Goal: Task Accomplishment & Management: Manage account settings

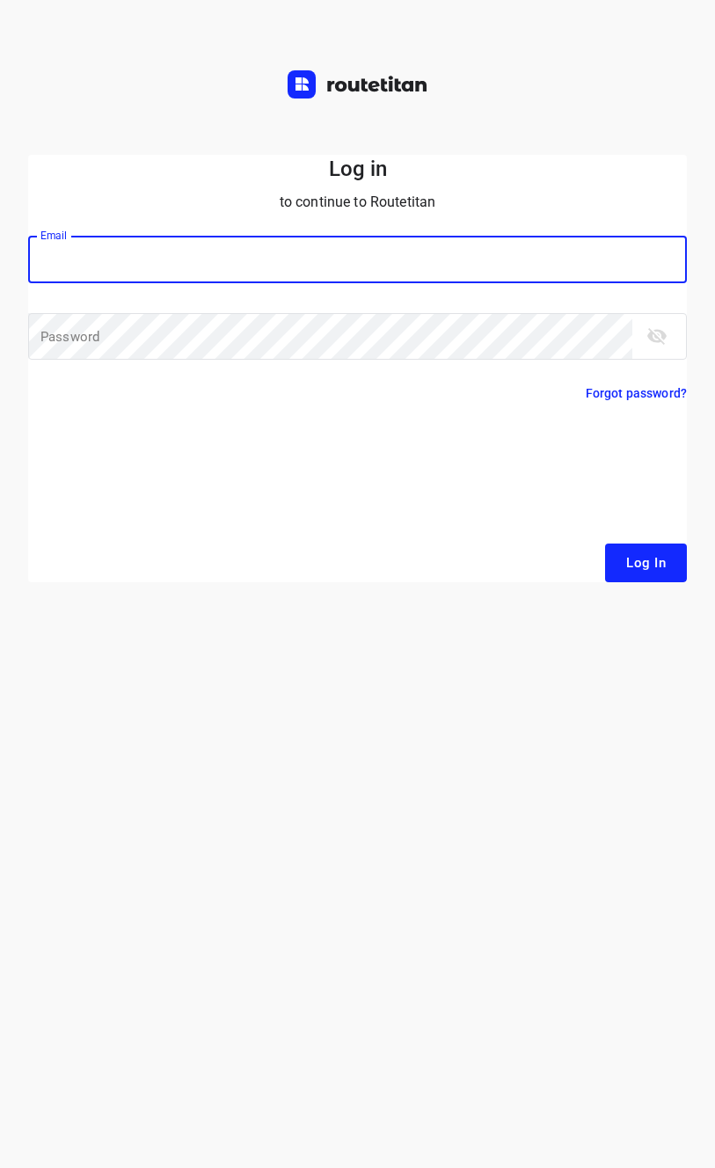
click at [194, 266] on input "email" at bounding box center [357, 260] width 659 height 48
type input "remco@fruitopjewerk.nl"
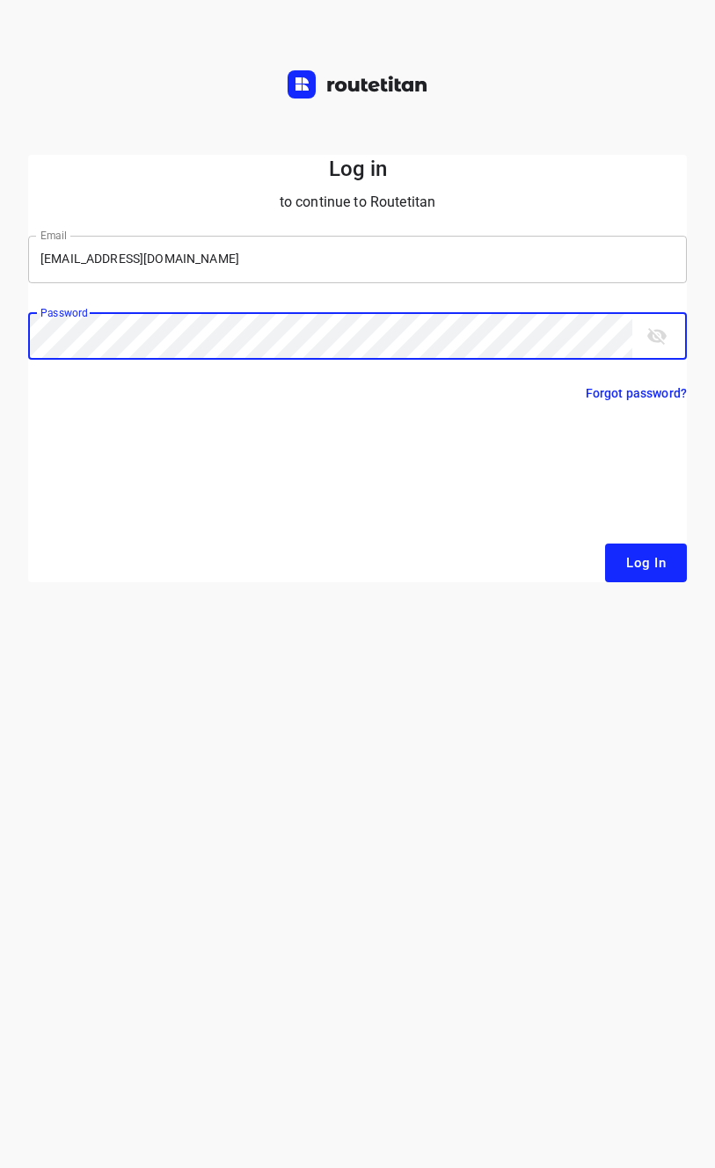
click at [605, 544] on button "Log In" at bounding box center [646, 563] width 82 height 39
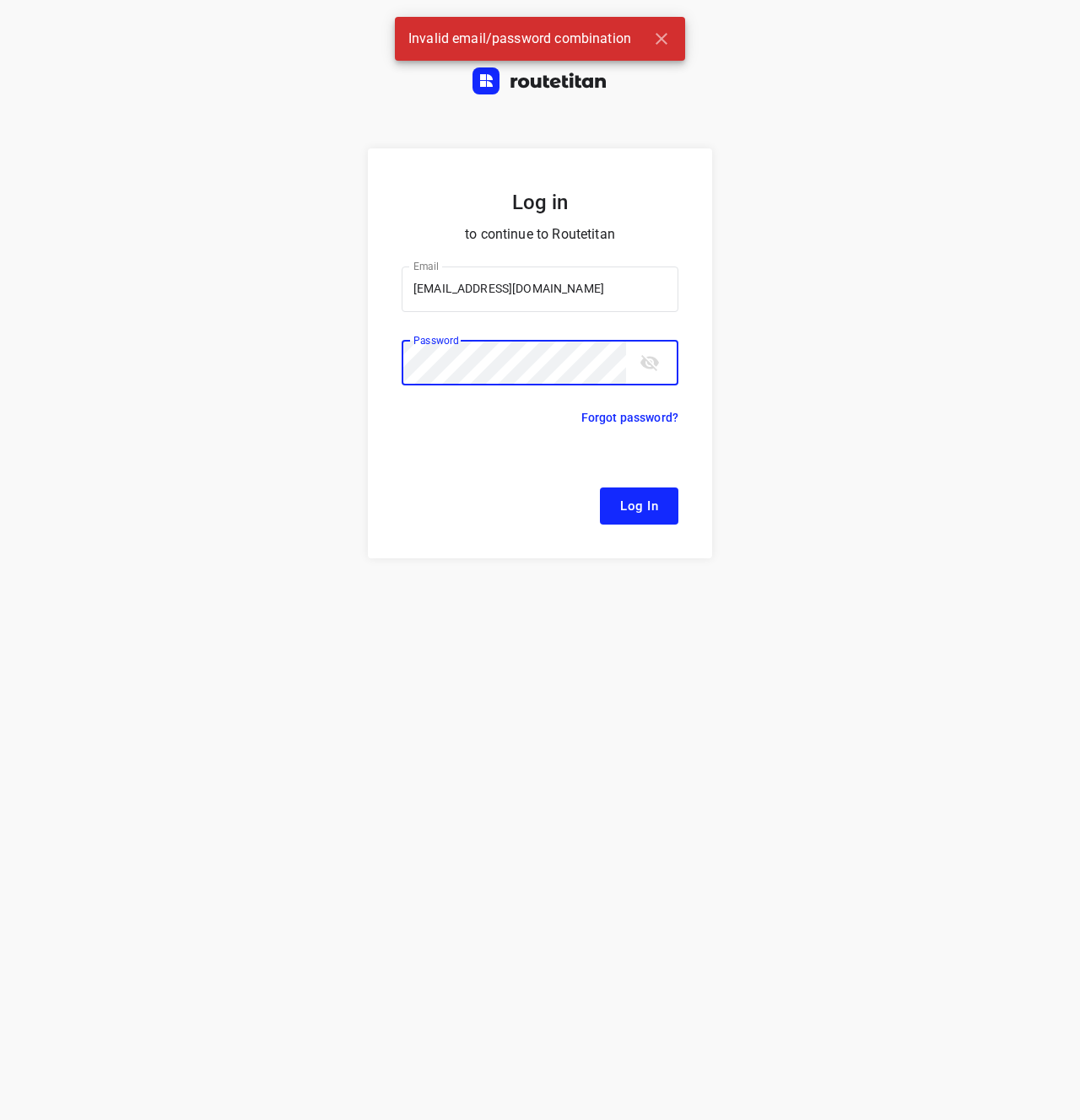
click at [685, 172] on div "Log in to continue to Routetitan Email remco@fruitopjewerk.nl Email ​ Password …" at bounding box center [540, 634] width 1080 height 971
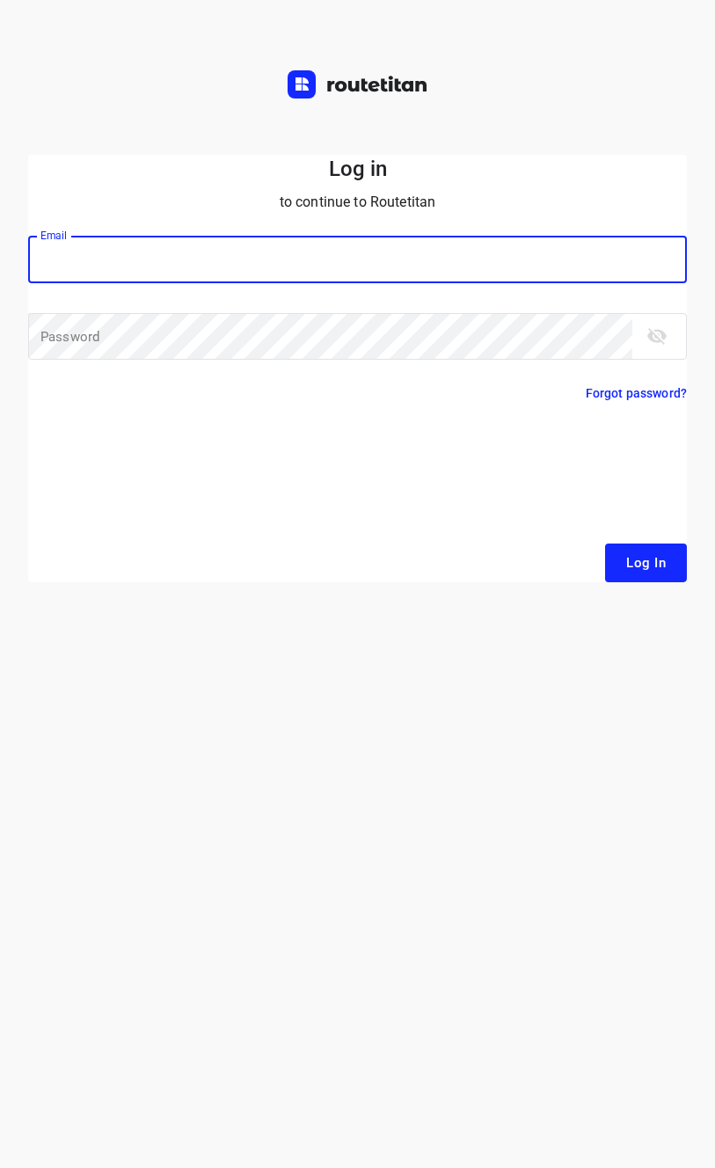
click at [269, 247] on input "email" at bounding box center [357, 260] width 659 height 48
type input "remco@fruitopjewerk.nl"
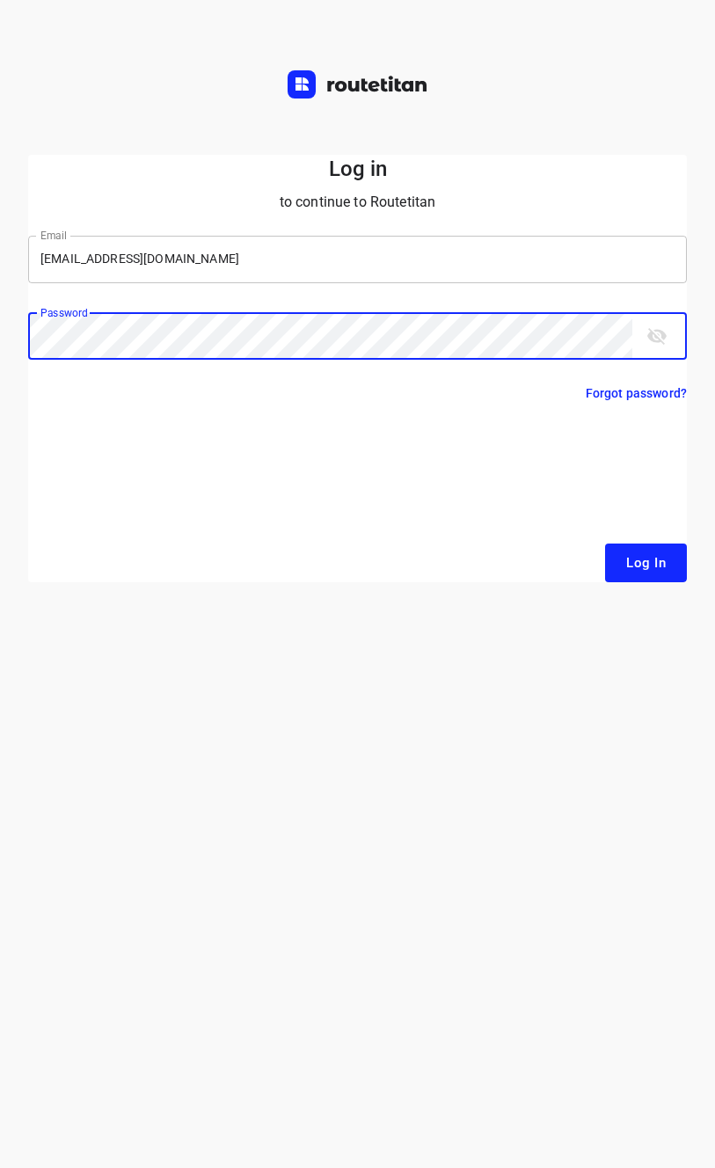
click at [605, 544] on button "Log In" at bounding box center [646, 563] width 82 height 39
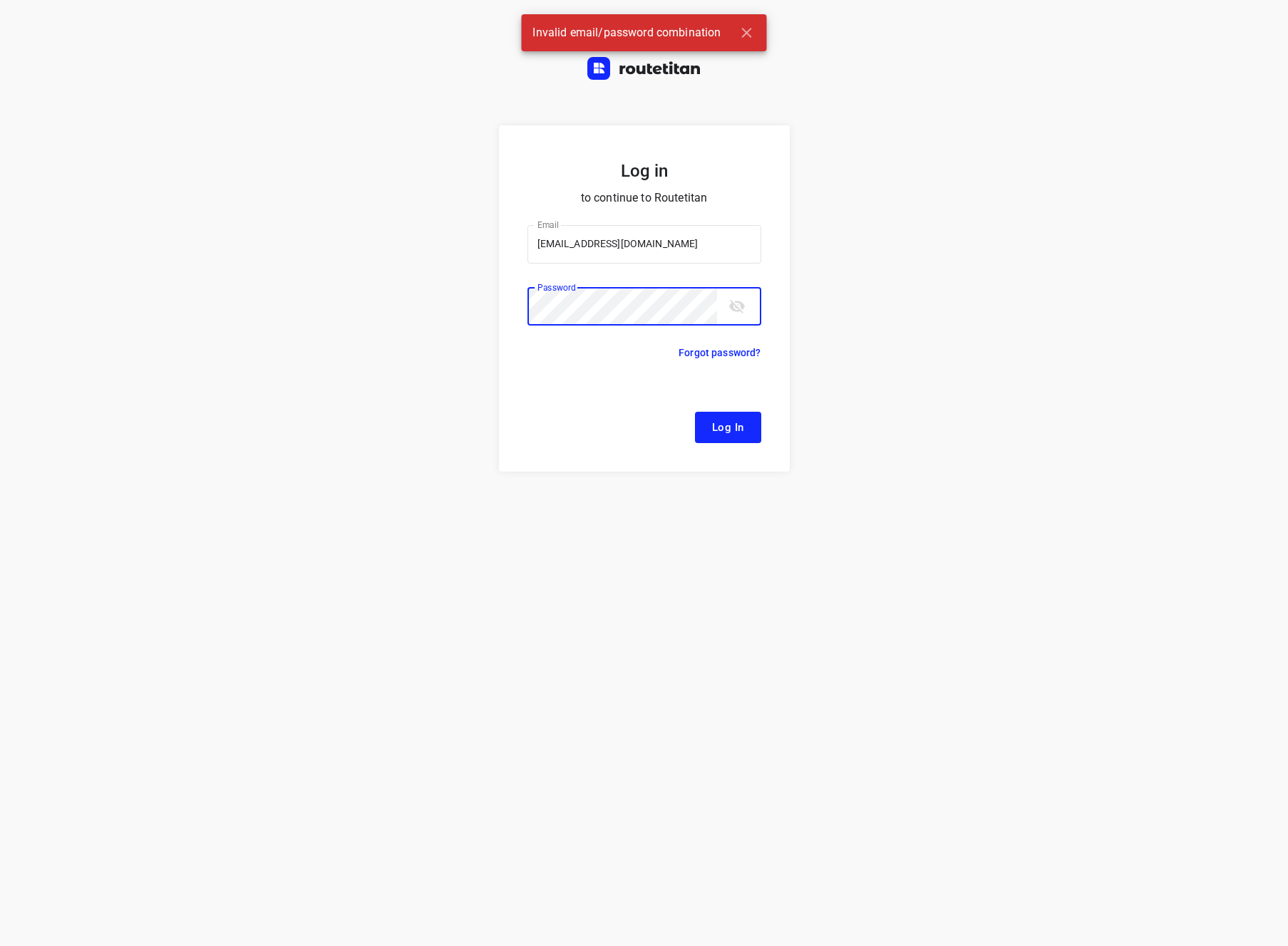
click at [578, 432] on span "Log In" at bounding box center [728, 427] width 32 height 19
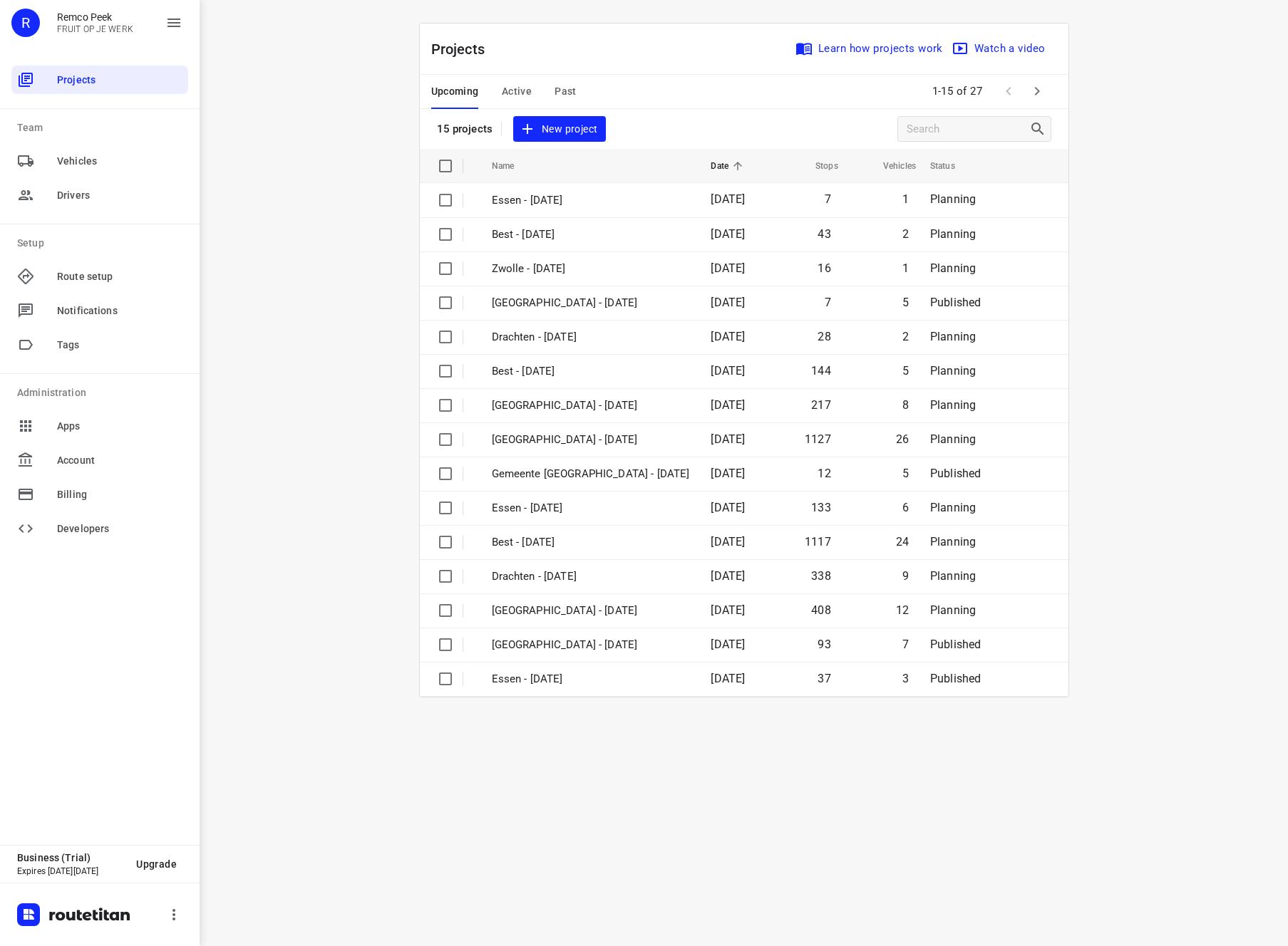
click at [348, 283] on div "i © 2025 Routetitan , © Stadia Maps , © OpenMapTiles © OpenStreetMap contributo…" at bounding box center [743, 473] width 1088 height 946
click at [279, 335] on div "i © 2025 Routetitan , © Stadia Maps , © OpenMapTiles © OpenStreetMap contributo…" at bounding box center [743, 473] width 1088 height 946
click at [578, 275] on div "i © 2025 Routetitan , © Stadia Maps , © OpenMapTiles © OpenStreetMap contributo…" at bounding box center [743, 473] width 1088 height 946
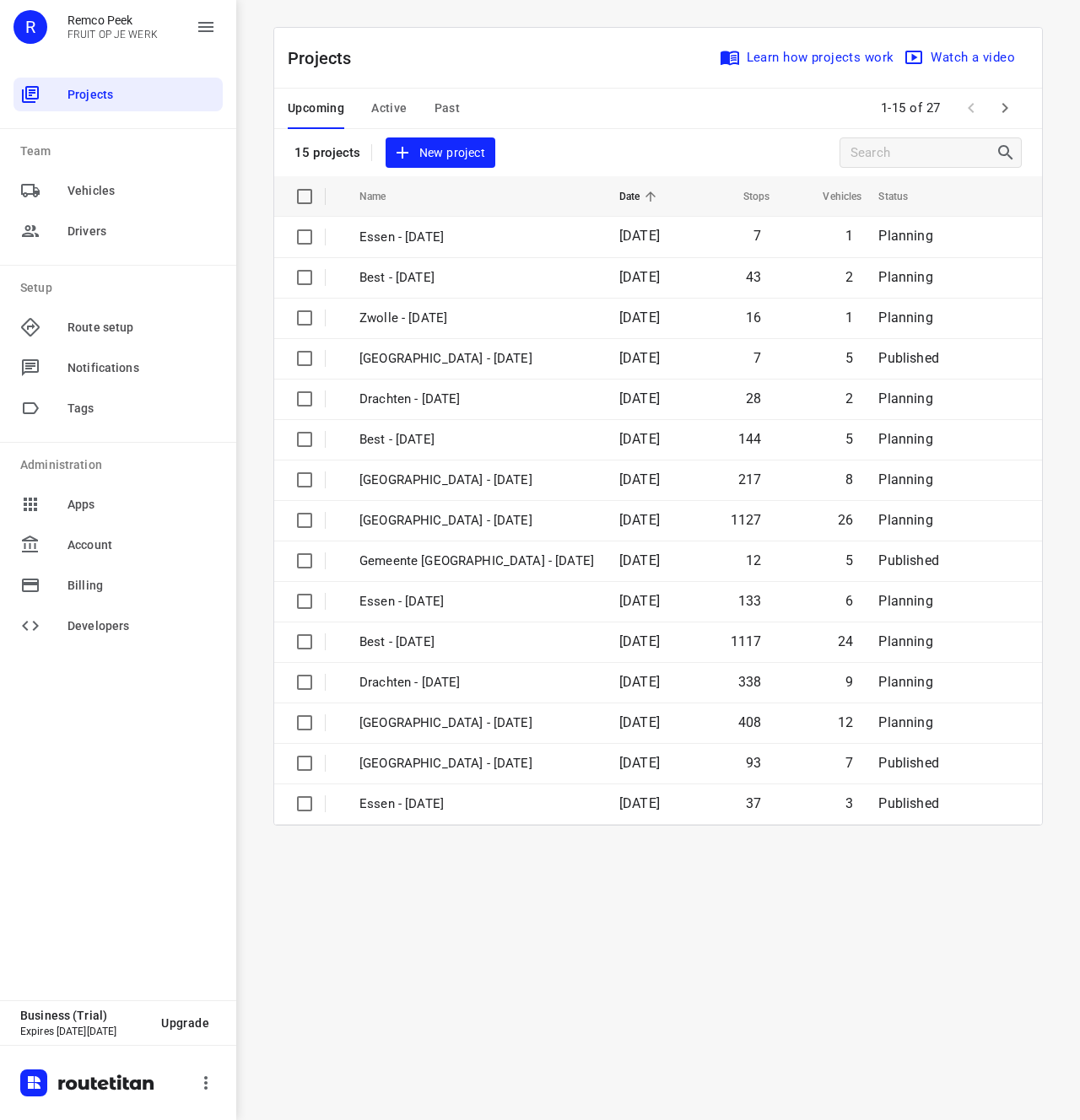
click at [685, 1034] on div "i © 2025 Routetitan , © Stadia Maps , © OpenMapTiles © OpenStreetMap contributo…" at bounding box center [658, 560] width 844 height 1120
click at [614, 943] on div "i © 2025 Routetitan , © Stadia Maps , © OpenMapTiles © OpenStreetMap contributo…" at bounding box center [658, 560] width 844 height 1120
click at [616, 957] on div "i © 2025 Routetitan , © Stadia Maps , © OpenMapTiles © OpenStreetMap contributo…" at bounding box center [658, 560] width 844 height 1120
click at [262, 465] on div "Projects Learn how projects work Watch a video 15 projects New project Name Dat…" at bounding box center [658, 426] width 810 height 799
click at [685, 915] on div "i © 2025 Routetitan , © Stadia Maps , © OpenMapTiles © OpenStreetMap contributo…" at bounding box center [658, 560] width 844 height 1120
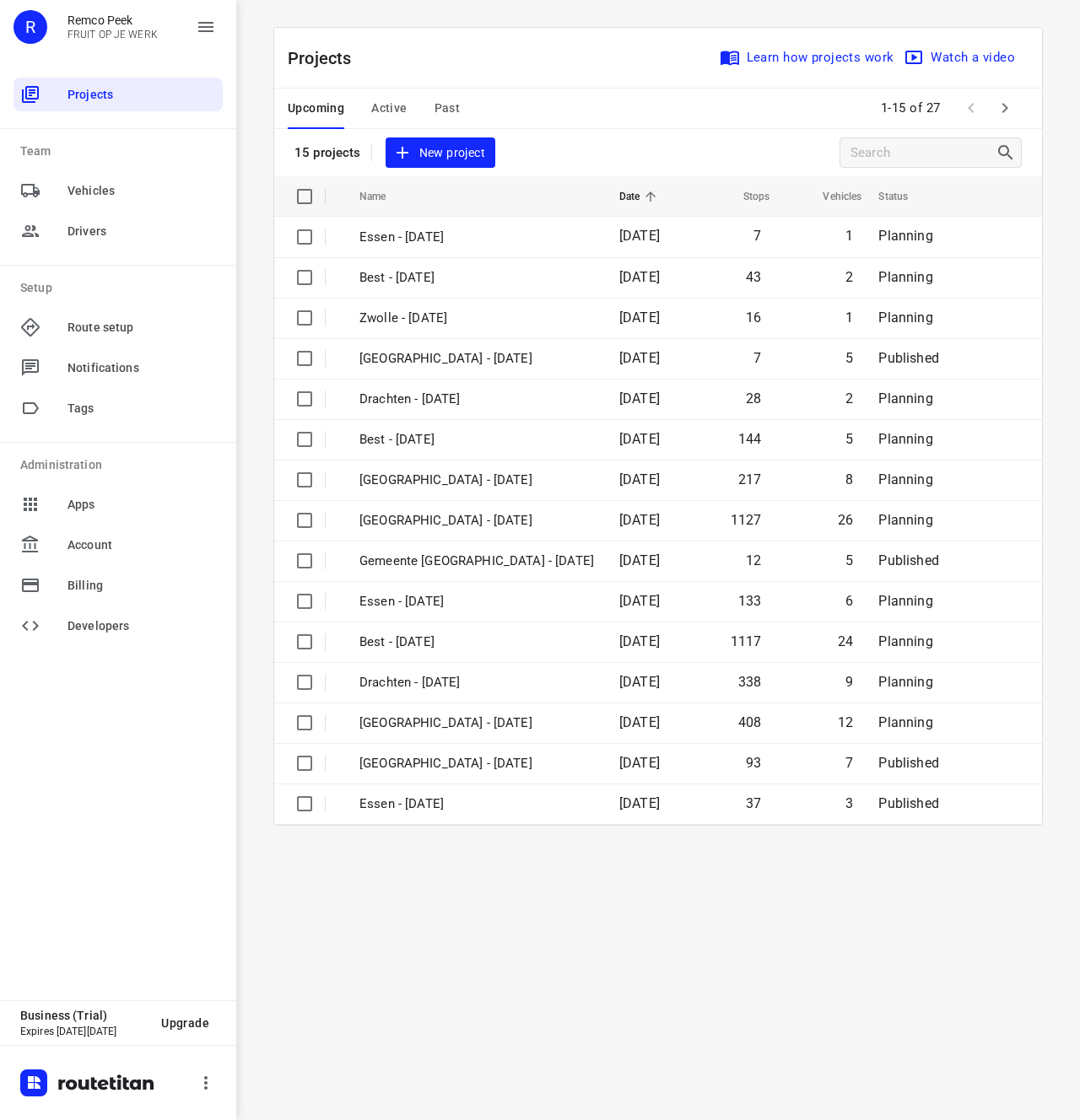
click at [656, 893] on div "i © 2025 Routetitan , © Stadia Maps , © OpenMapTiles © OpenStreetMap contributo…" at bounding box center [658, 560] width 844 height 1120
click at [633, 894] on div "i © 2025 Routetitan , © Stadia Maps , © OpenMapTiles © OpenStreetMap contributo…" at bounding box center [658, 560] width 844 height 1120
click at [610, 907] on div "i © 2025 Routetitan , © Stadia Maps , © OpenMapTiles © OpenStreetMap contributo…" at bounding box center [658, 560] width 844 height 1120
click at [669, 948] on div "i © 2025 Routetitan , © Stadia Maps , © OpenMapTiles © OpenStreetMap contributo…" at bounding box center [658, 560] width 844 height 1120
click at [715, 958] on div "i © 2025 Routetitan , © Stadia Maps , © OpenMapTiles © OpenStreetMap contributo…" at bounding box center [658, 560] width 844 height 1120
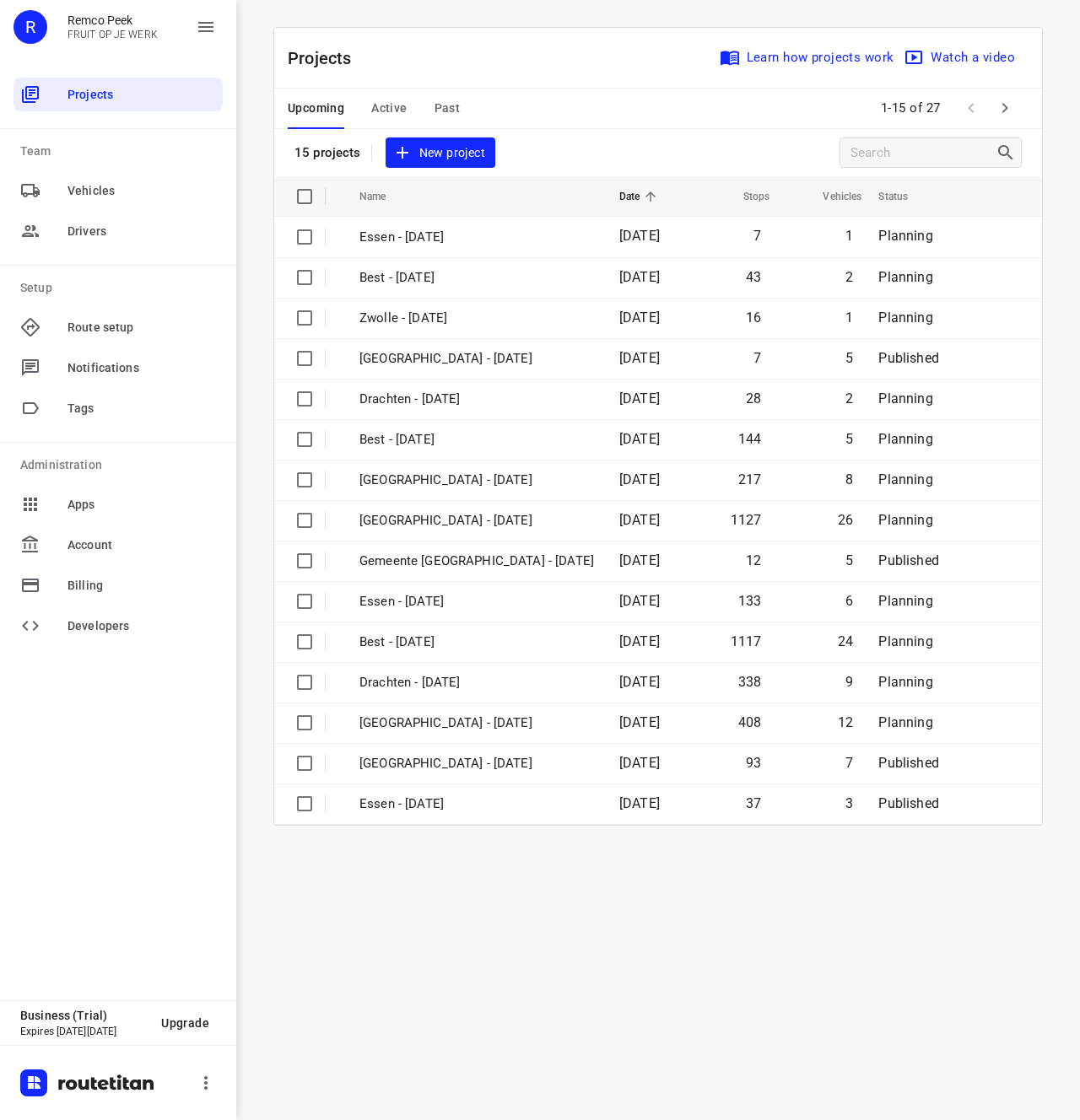
click at [585, 883] on div "i © 2025 Routetitan , © Stadia Maps , © OpenMapTiles © OpenStreetMap contributo…" at bounding box center [658, 560] width 844 height 1120
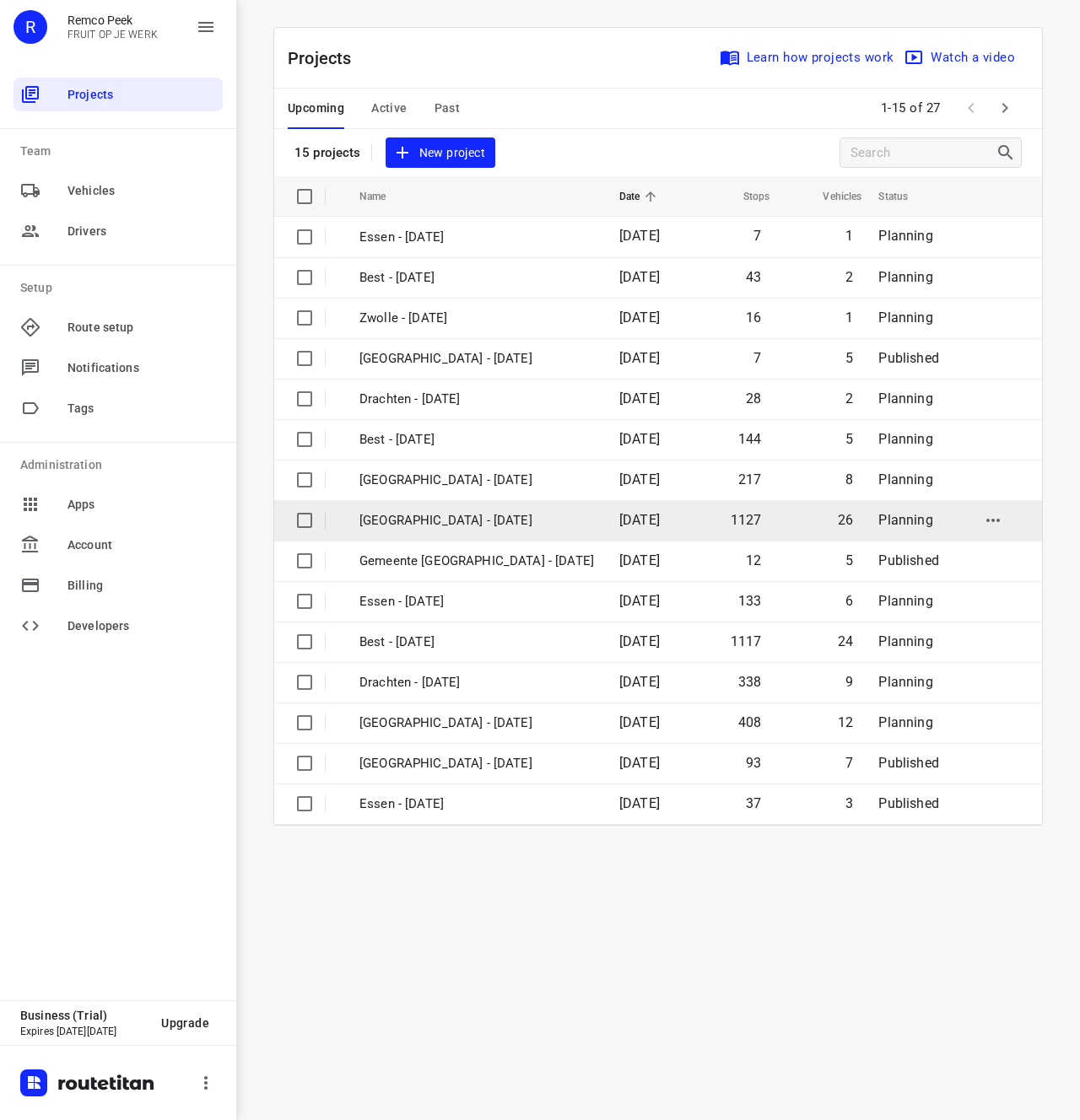
click at [516, 515] on p "[GEOGRAPHIC_DATA] - [DATE]" at bounding box center [477, 521] width 235 height 19
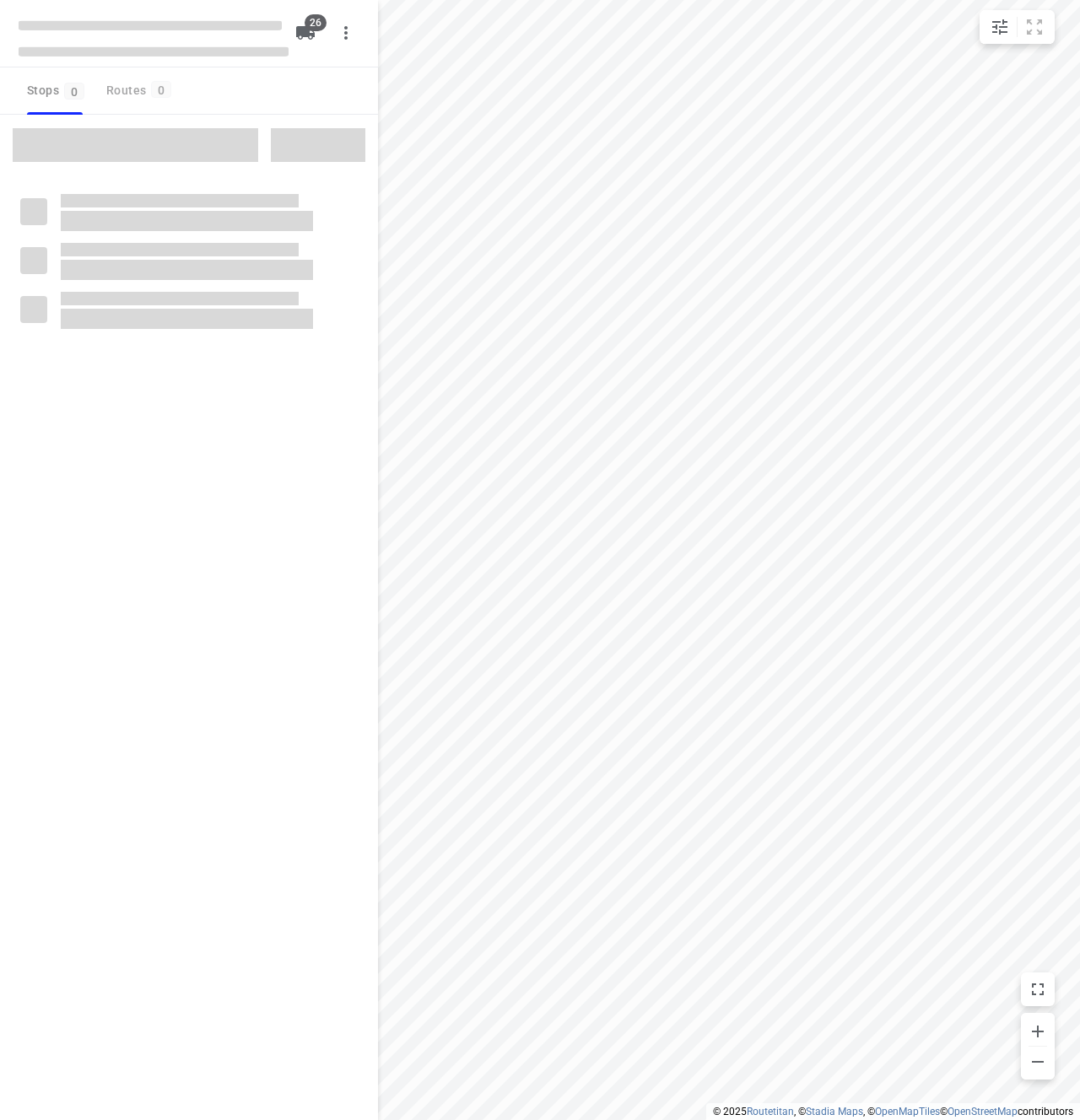
checkbox input "true"
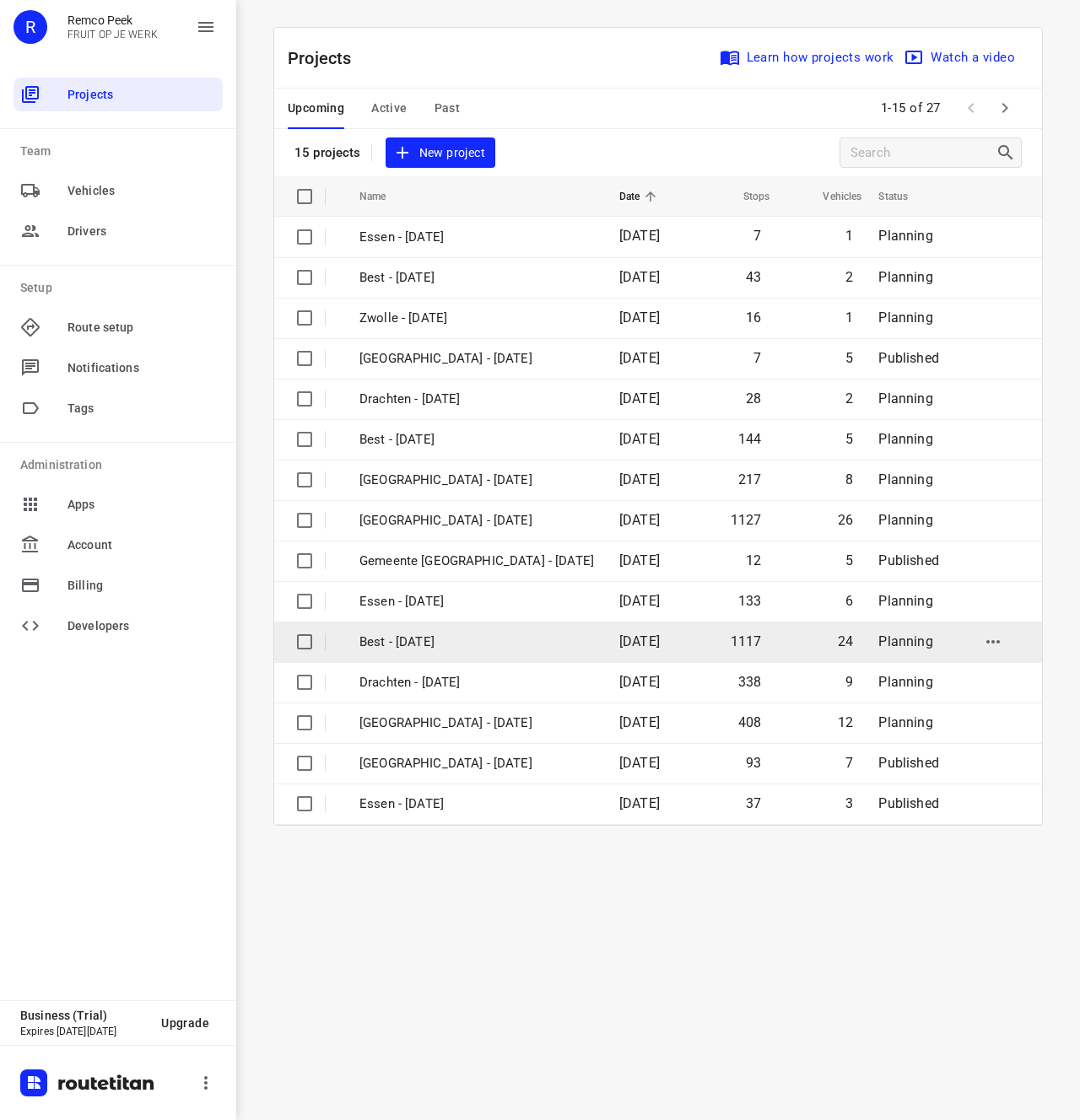
click at [691, 638] on td "1117" at bounding box center [731, 642] width 83 height 40
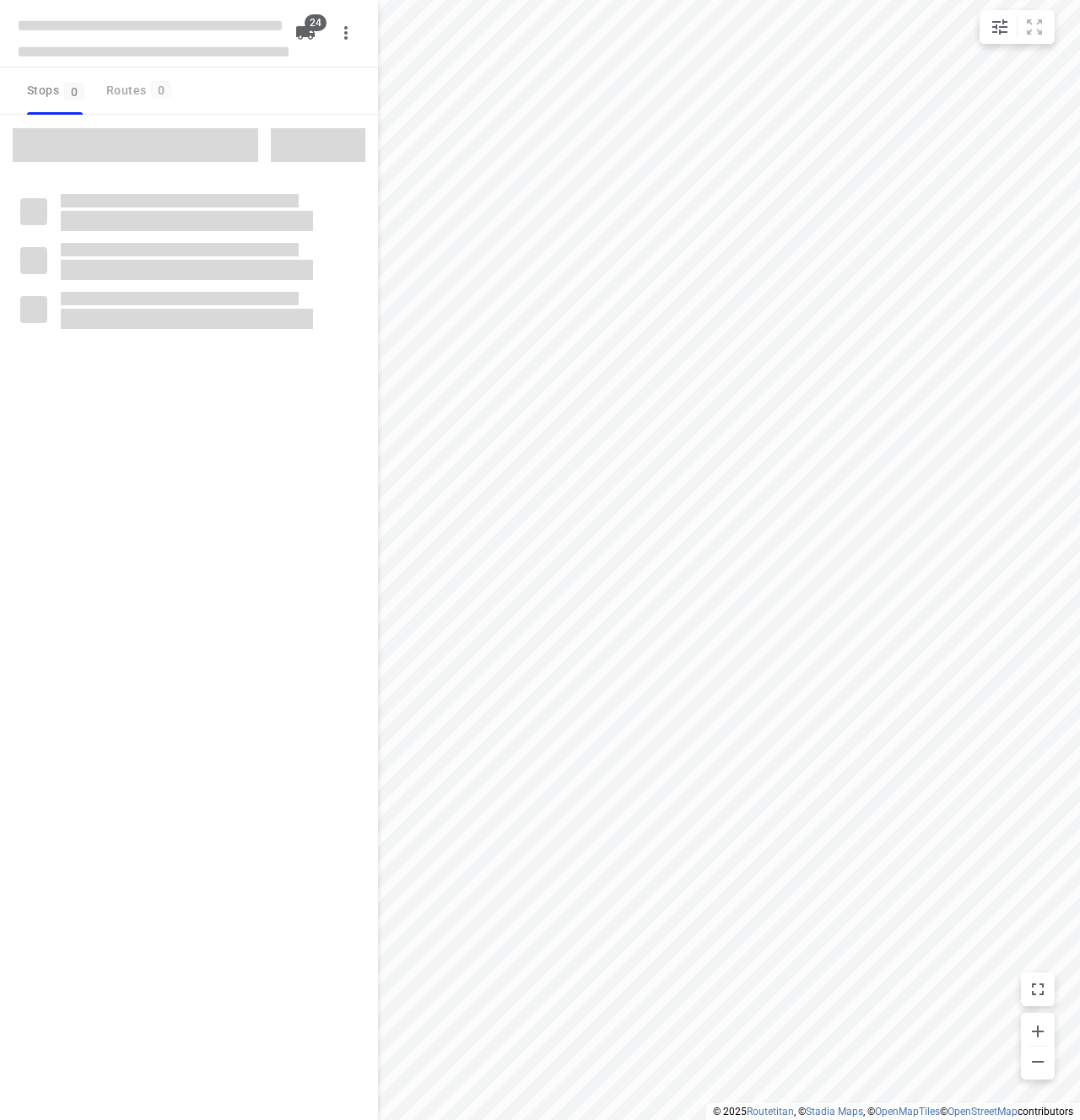
checkbox input "true"
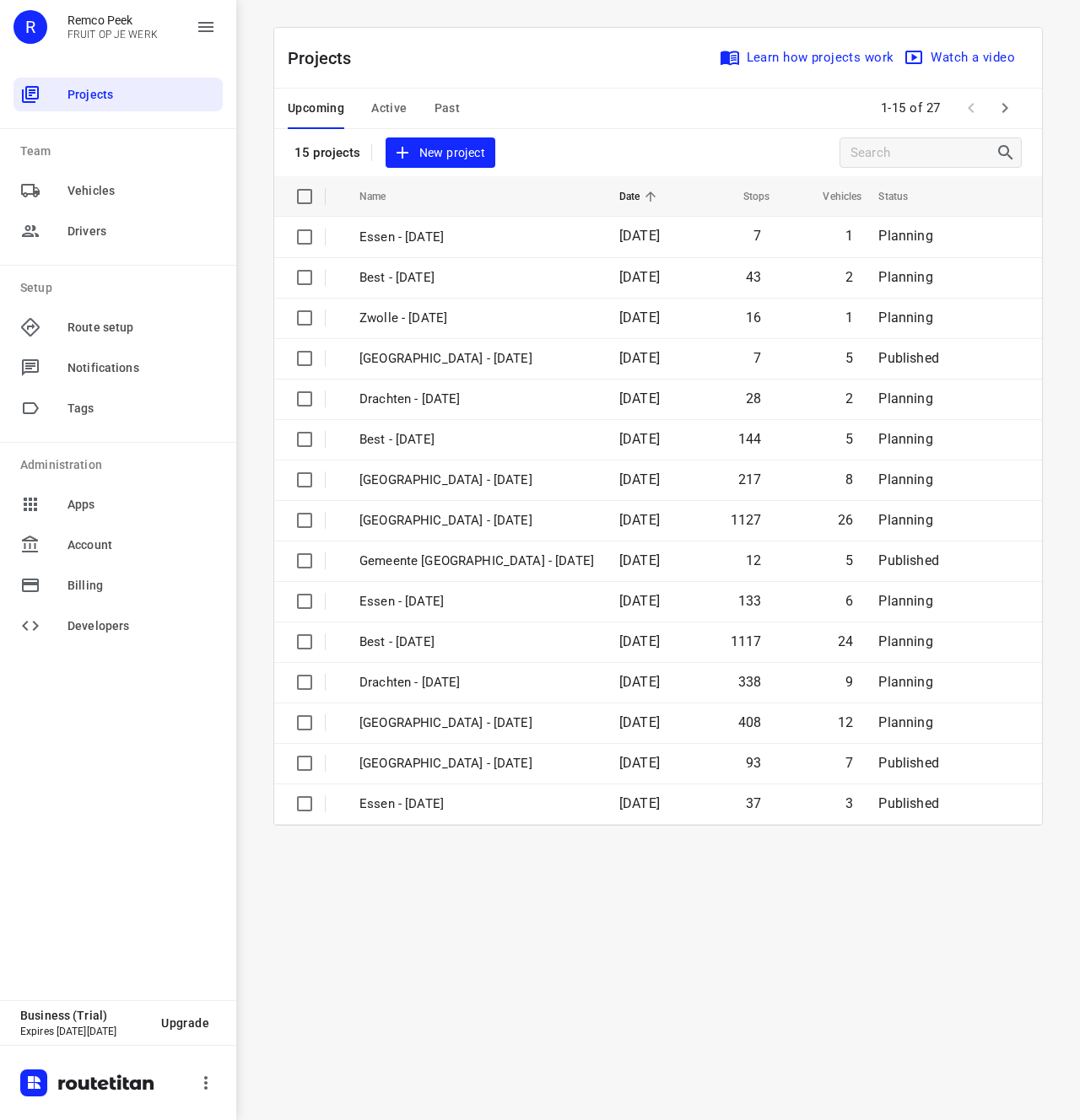
click at [387, 115] on span "Active" at bounding box center [388, 108] width 35 height 21
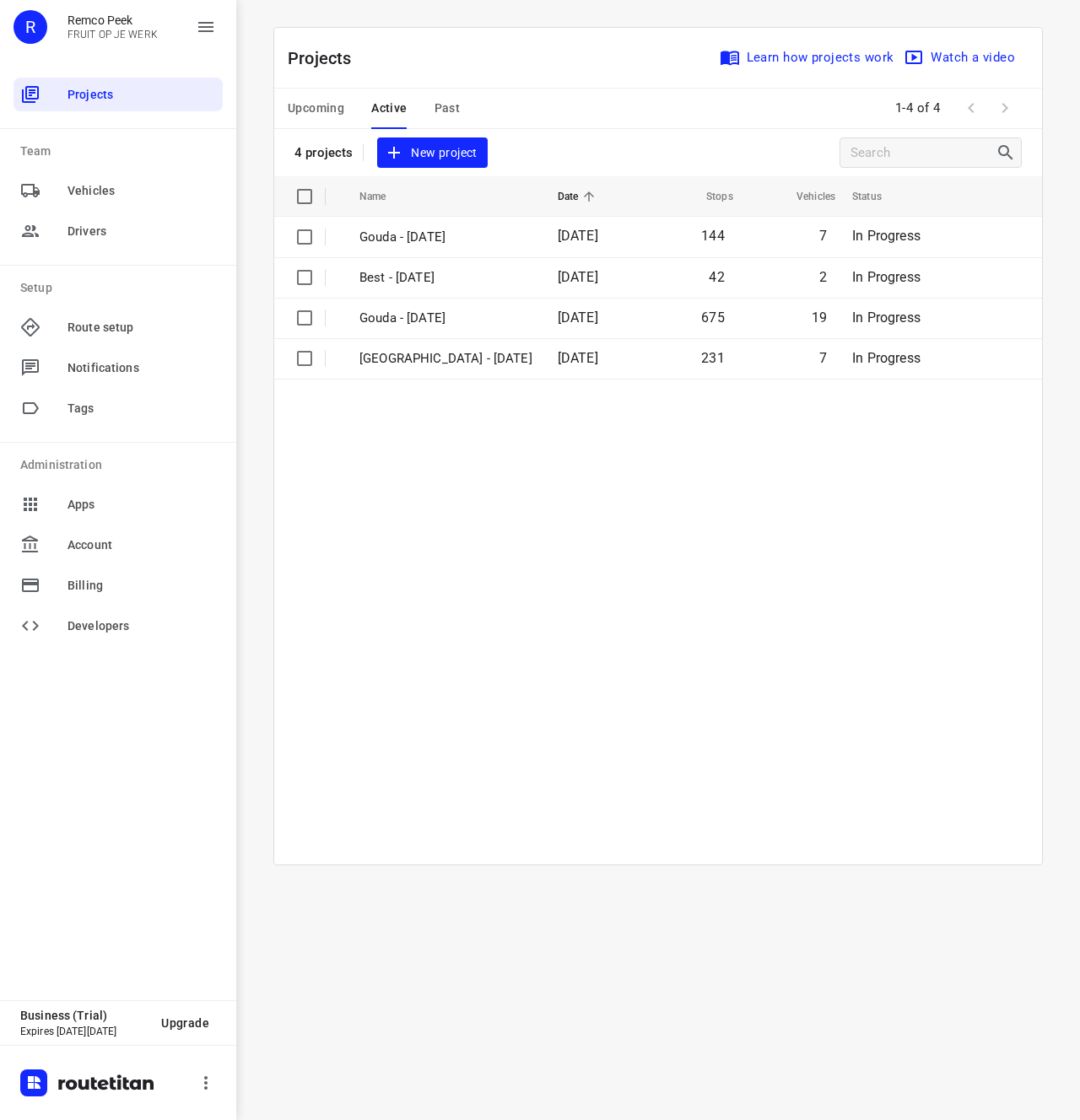
click at [540, 629] on table "Name Date Stops Vehicles Status Gouda - [DATE] 144 7 In Progress Best - [DATE] …" at bounding box center [658, 521] width 768 height 688
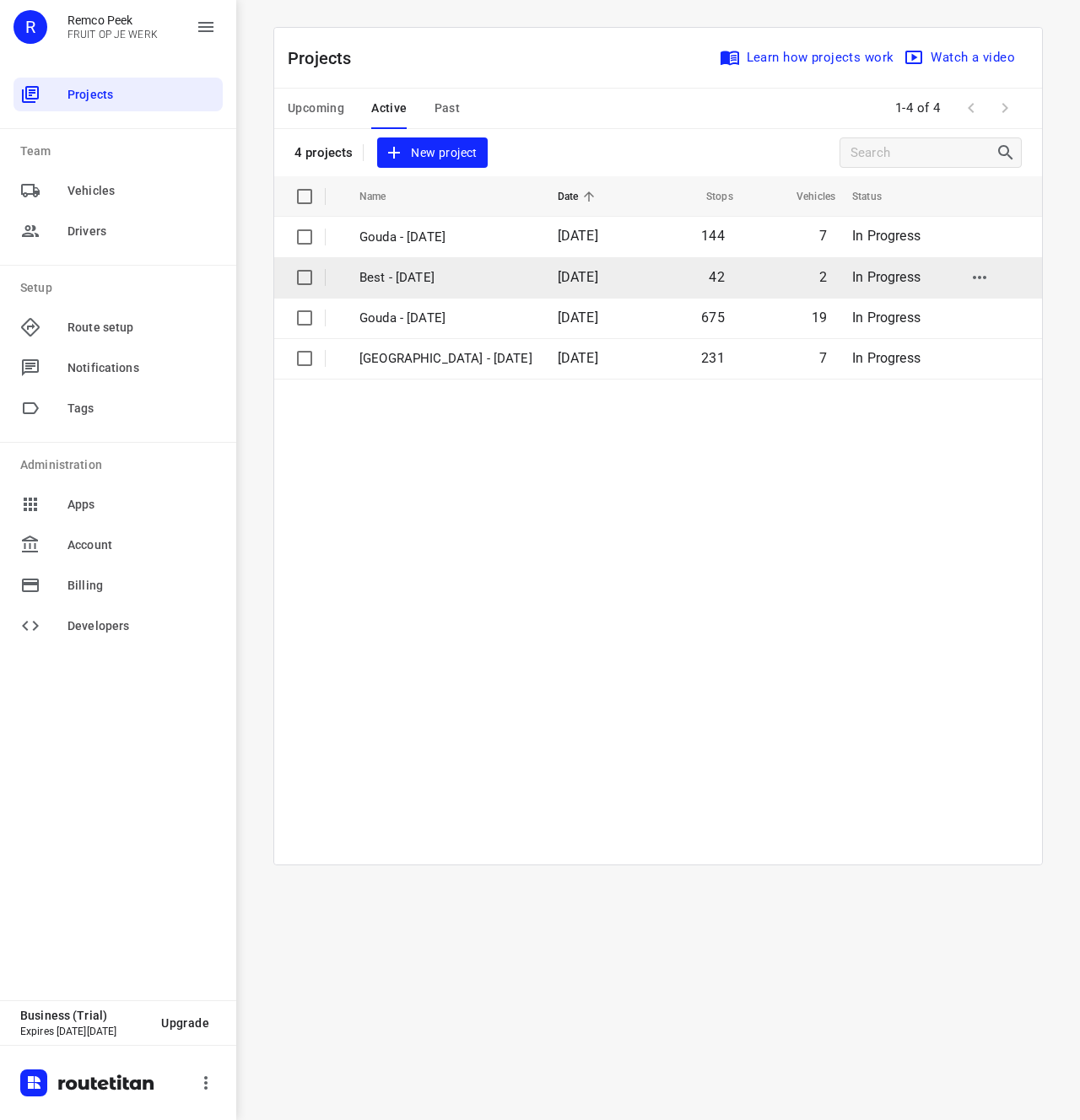
drag, startPoint x: 624, startPoint y: 586, endPoint x: 654, endPoint y: 291, distance: 296.5
click at [622, 579] on table "Name Date Stops Vehicles Status Gouda - [DATE] 144 7 In Progress Best - [DATE] …" at bounding box center [658, 521] width 768 height 688
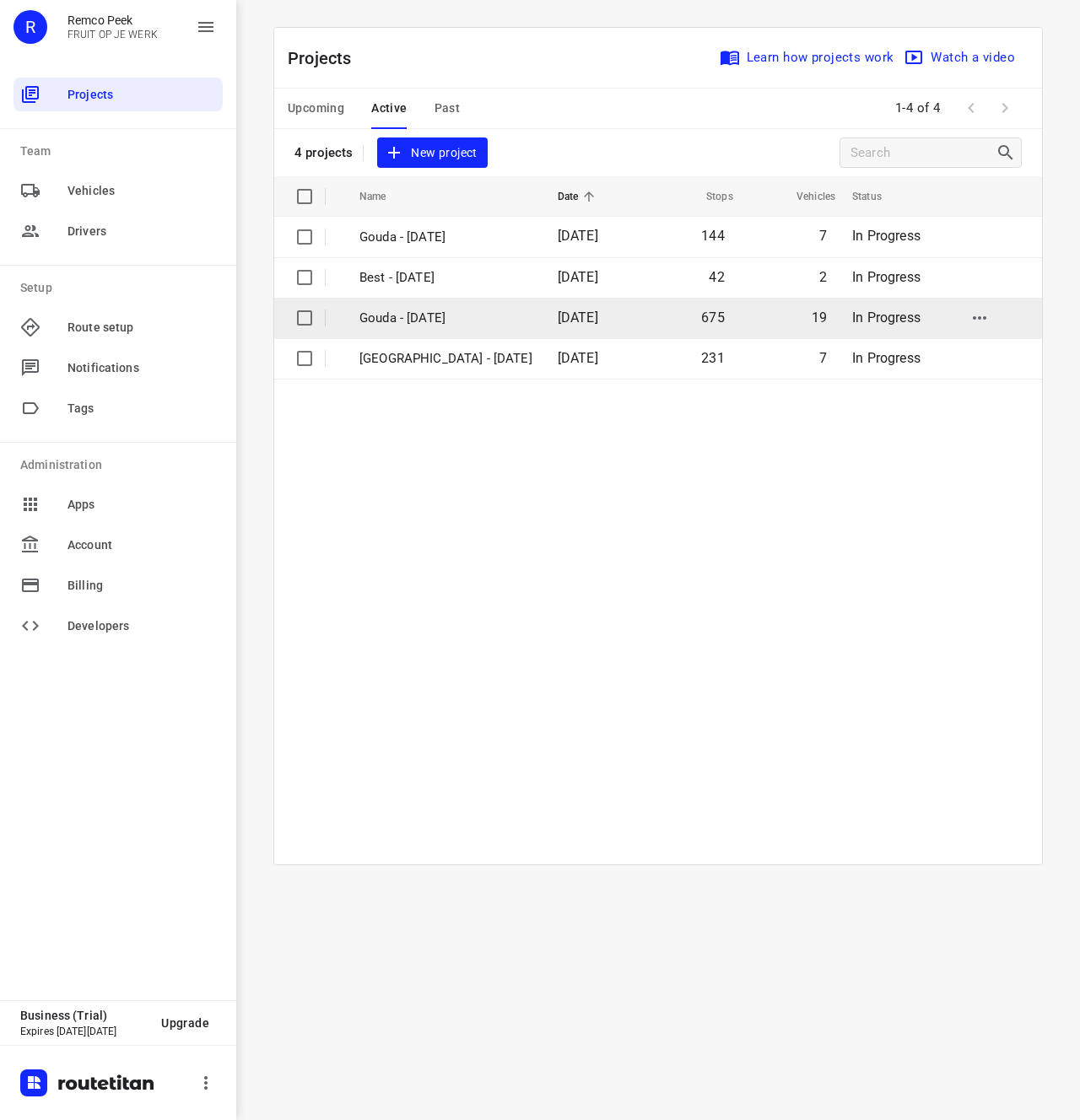
click at [641, 316] on td "675" at bounding box center [689, 318] width 96 height 40
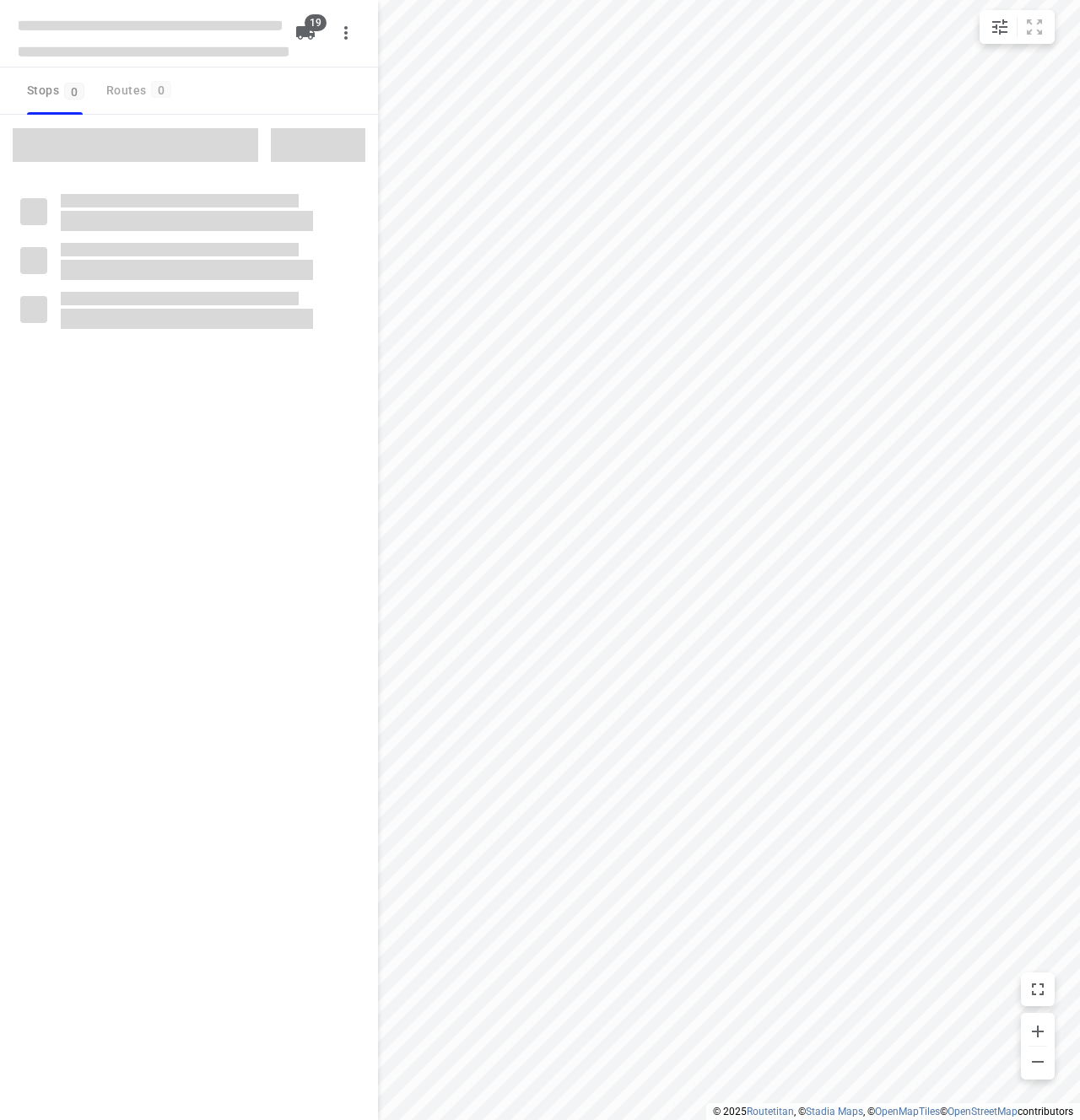
checkbox input "true"
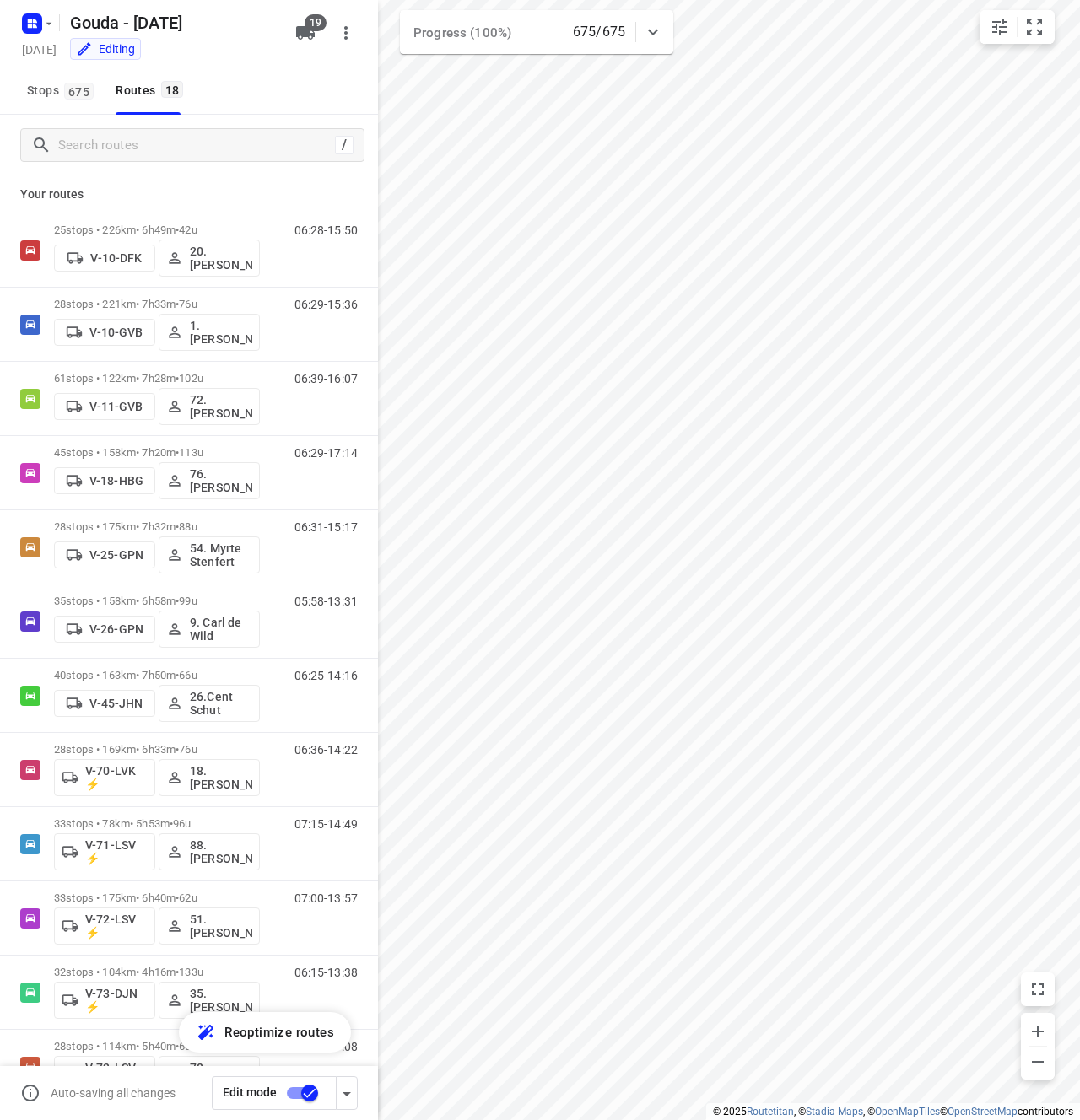
click at [247, 93] on div "Stops 675 Routes 18" at bounding box center [189, 90] width 378 height 47
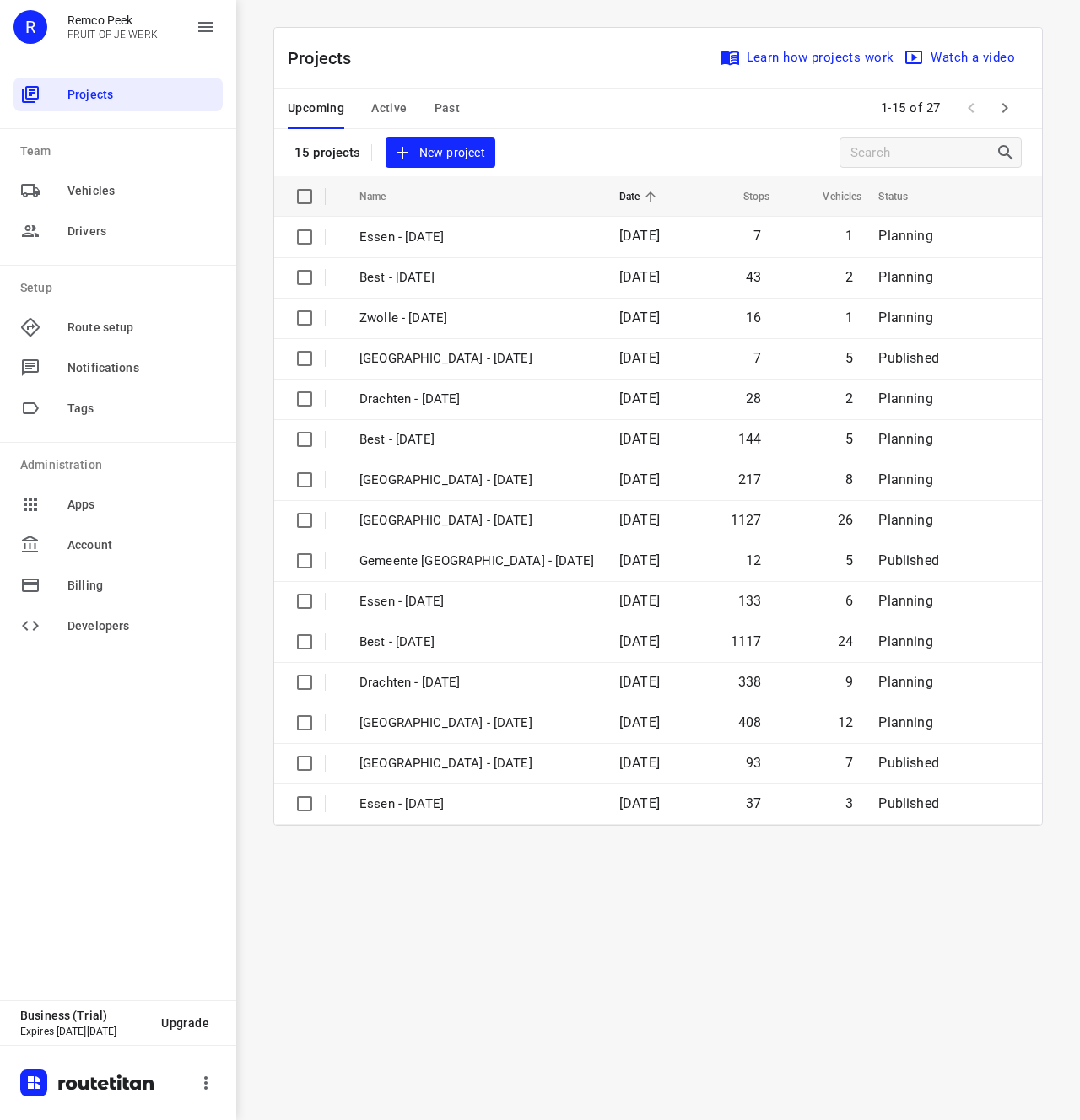
click at [378, 99] on span "Active" at bounding box center [388, 108] width 35 height 21
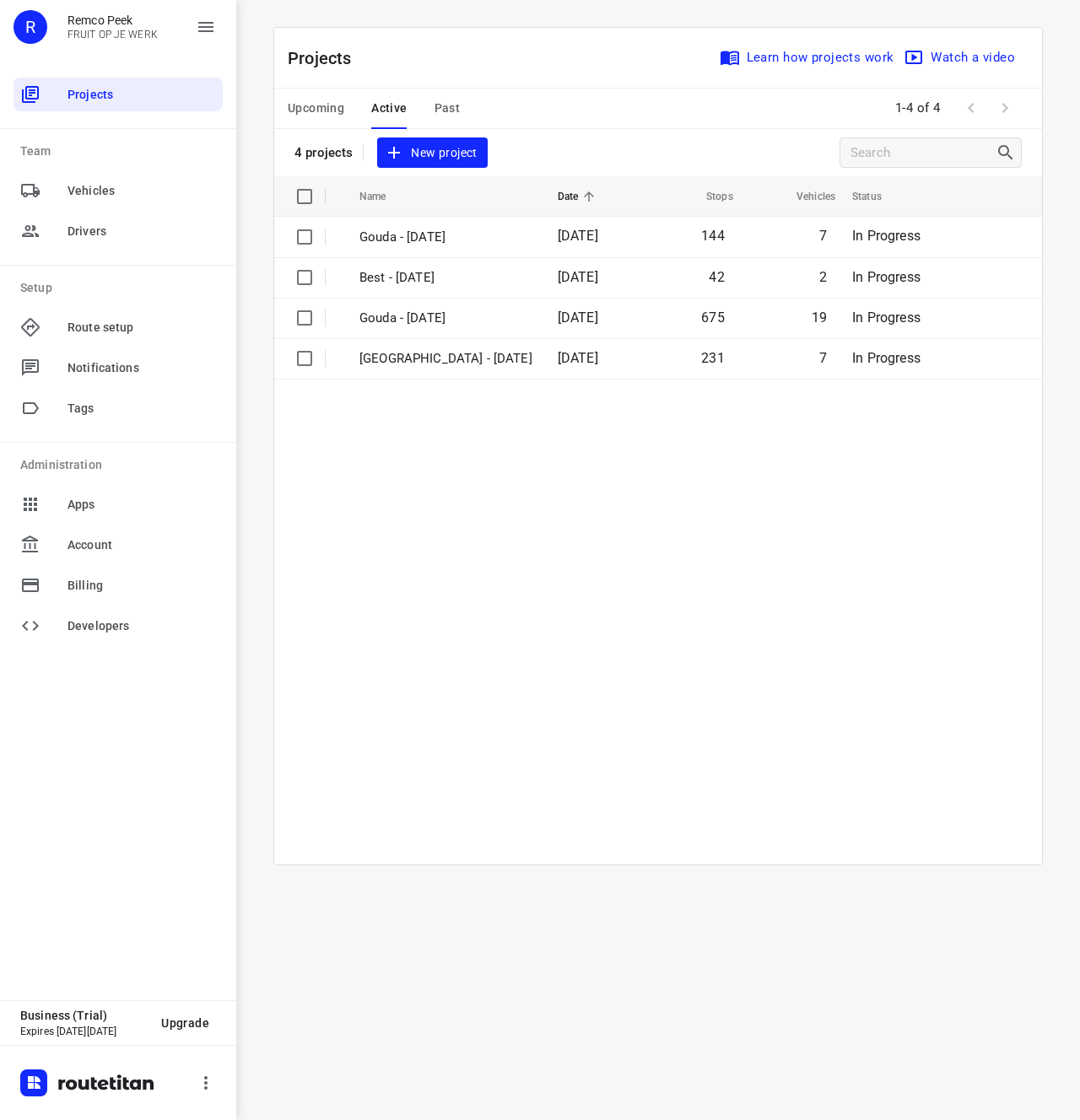
click at [626, 673] on table "Name Date Stops Vehicles Status Gouda - [DATE] 144 7 In Progress Best - [DATE] …" at bounding box center [658, 521] width 768 height 688
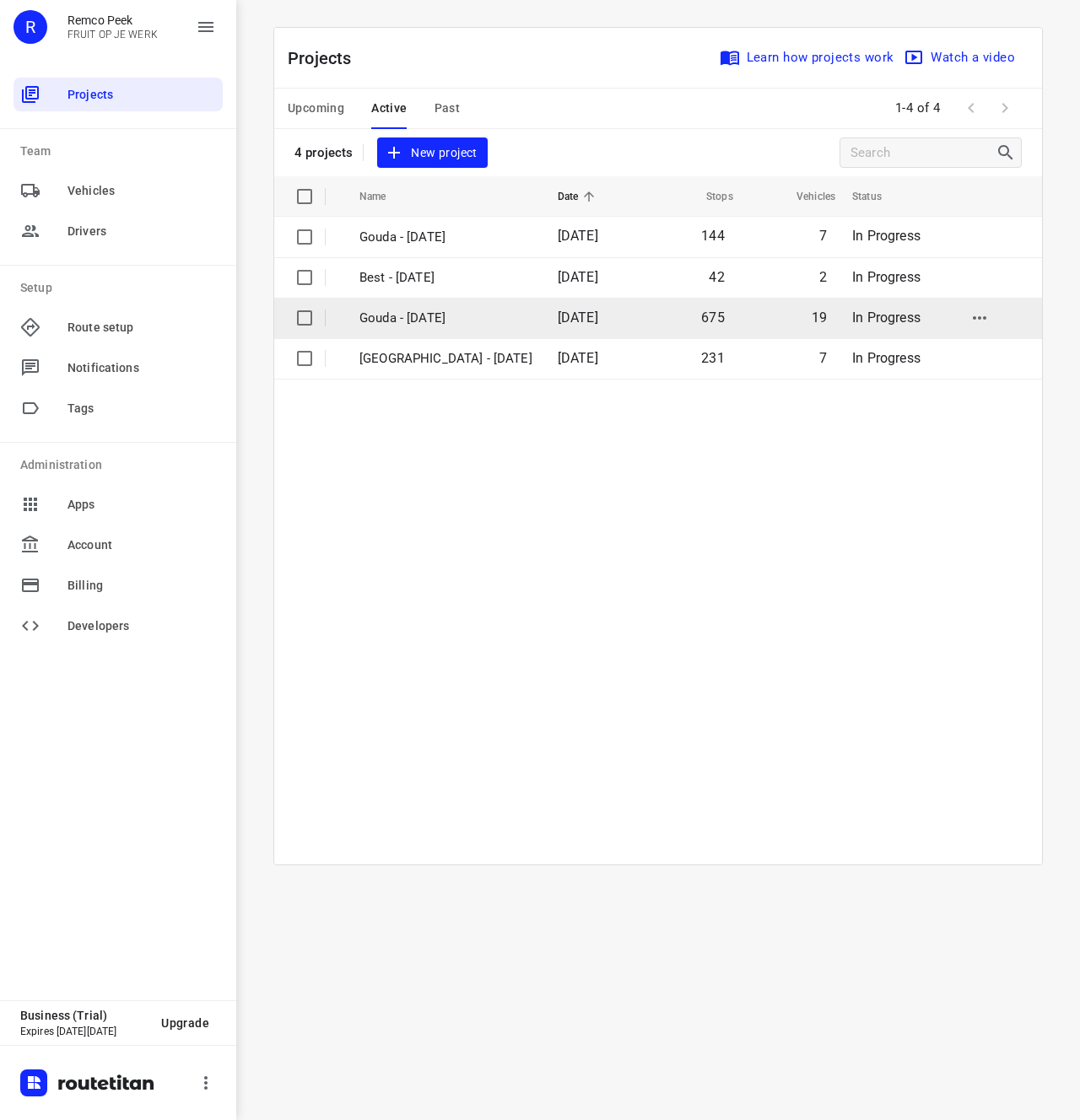
click at [641, 311] on td "675" at bounding box center [689, 318] width 96 height 40
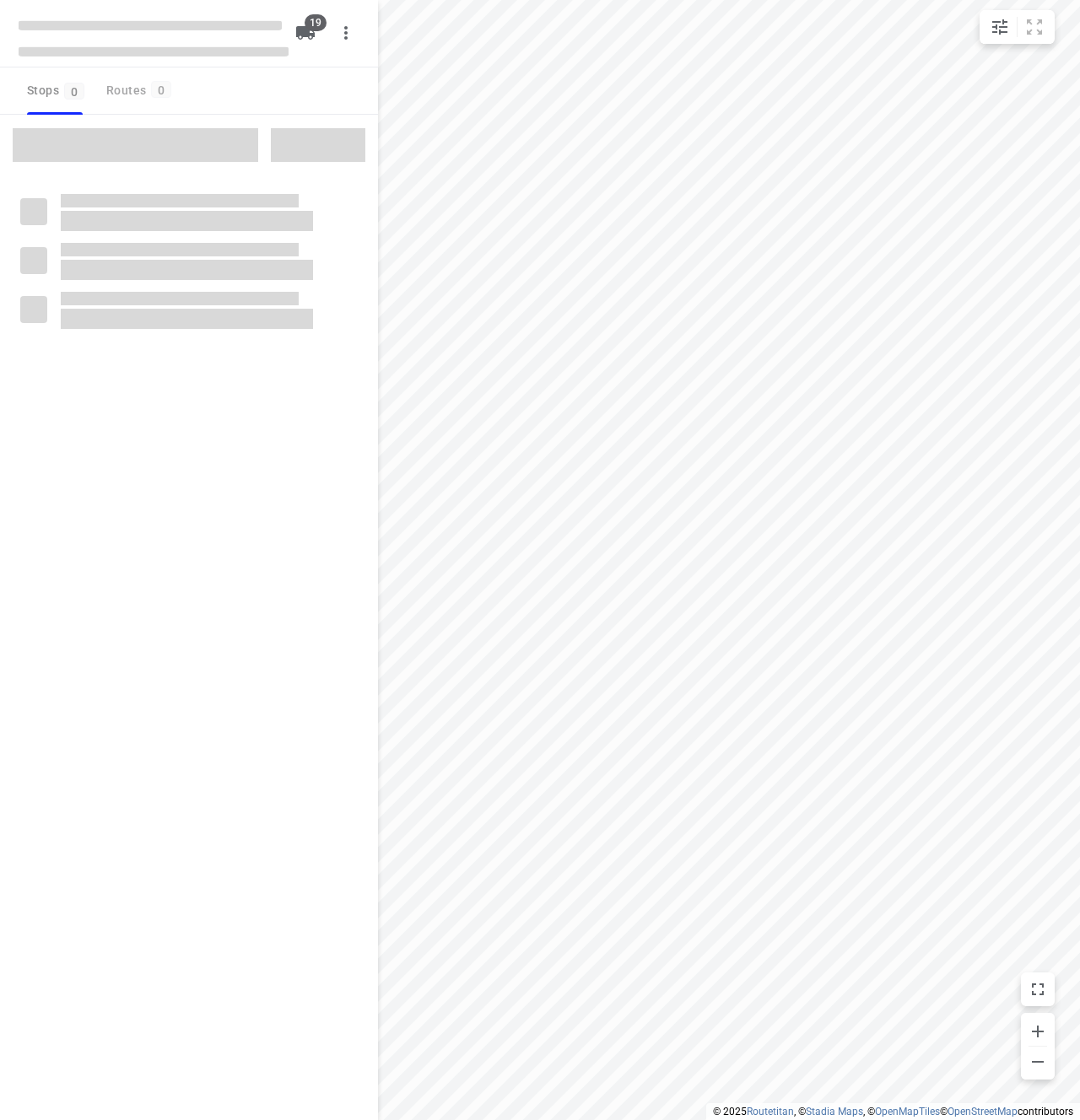
checkbox input "true"
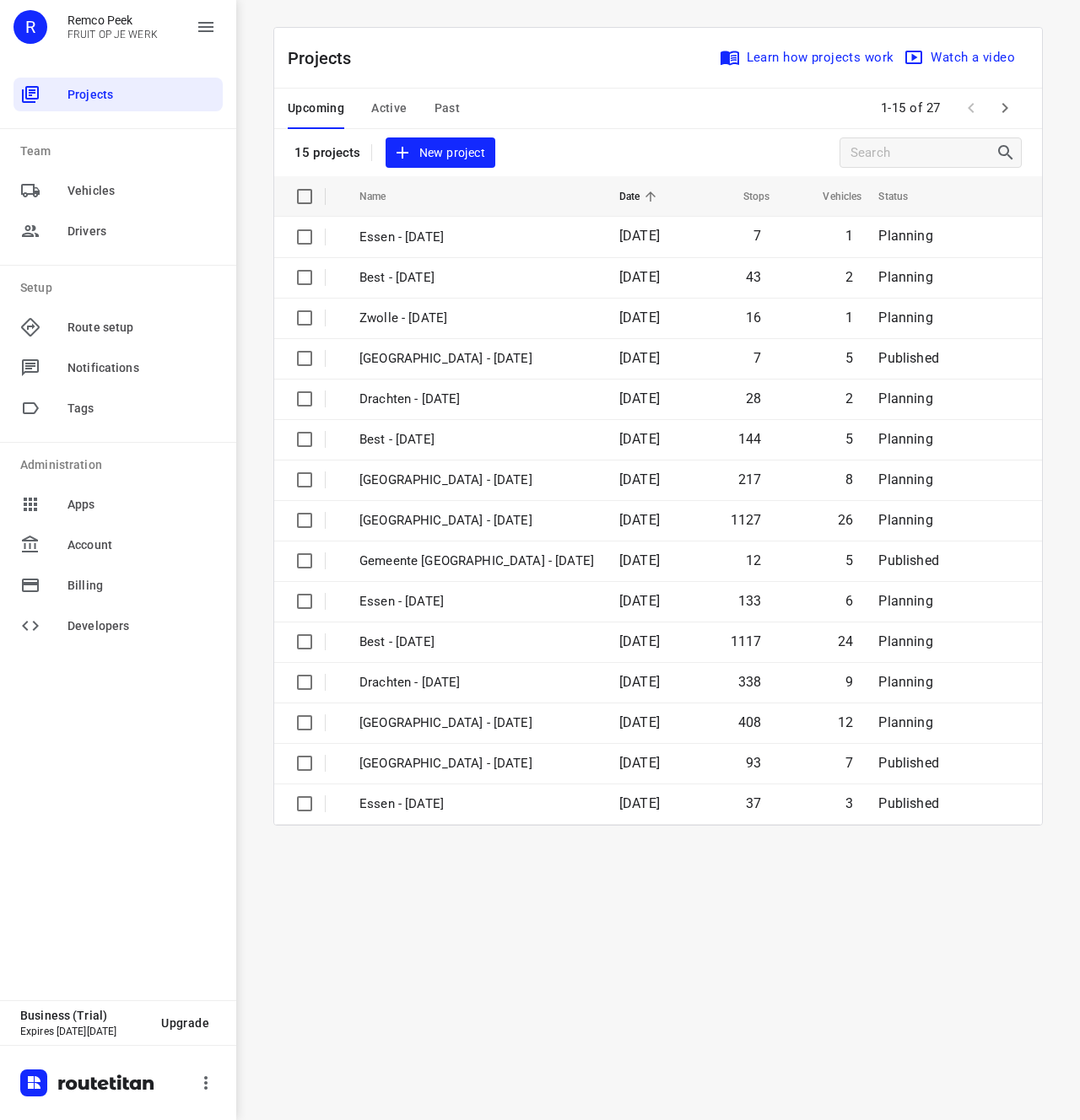
click at [393, 95] on button "Active" at bounding box center [388, 108] width 35 height 40
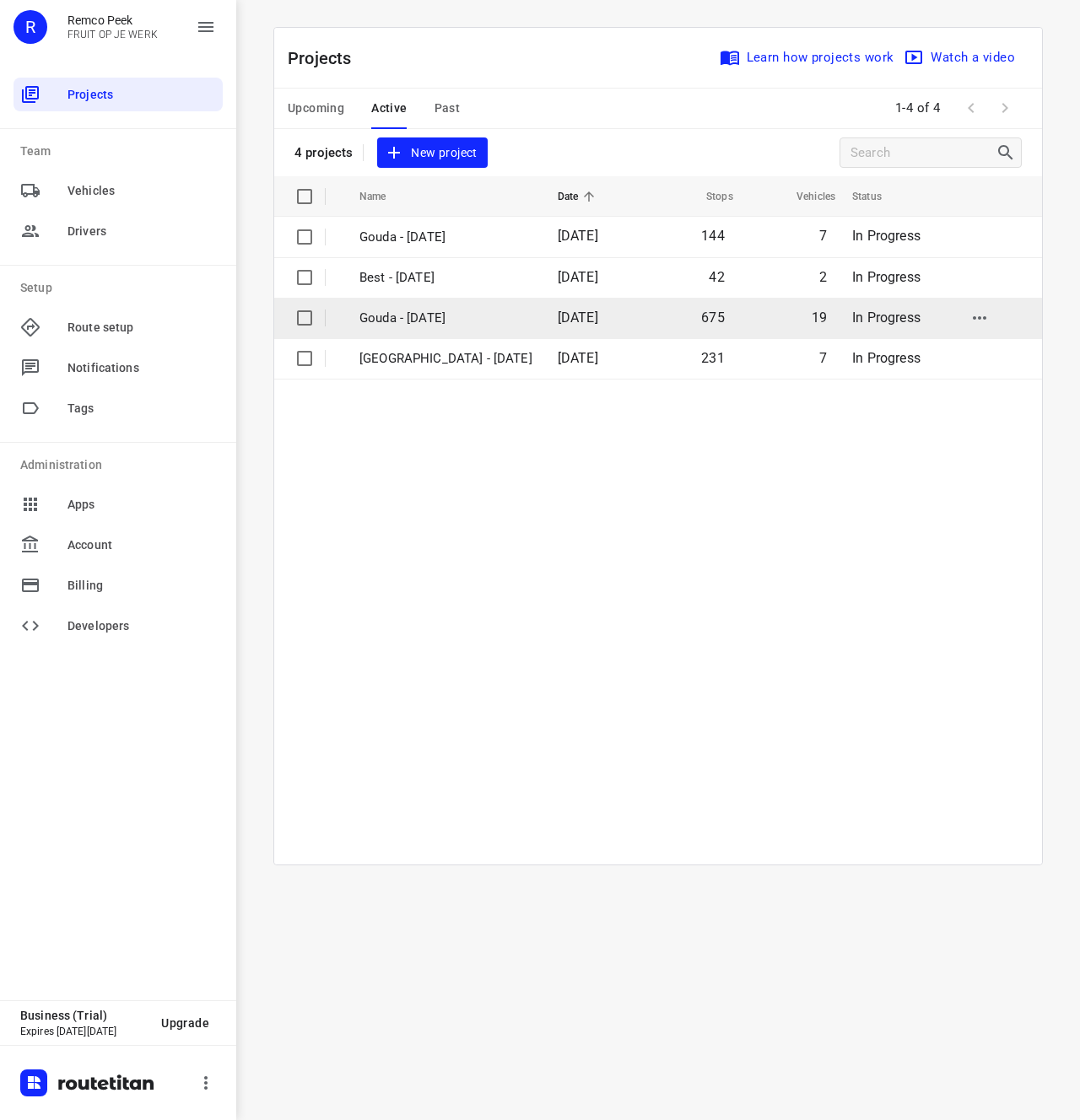
click at [544, 322] on td "[DATE]" at bounding box center [592, 318] width 96 height 40
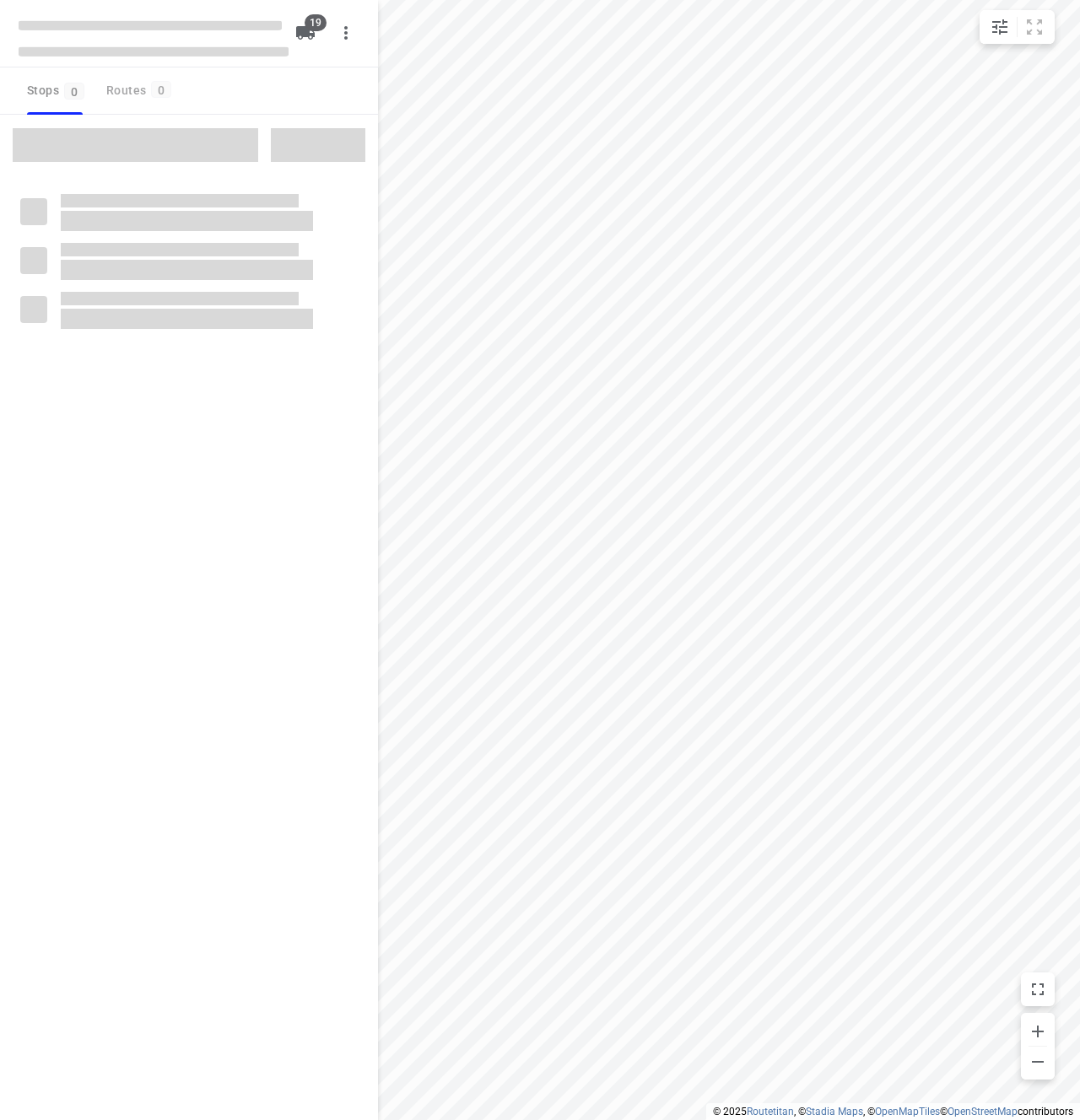
checkbox input "true"
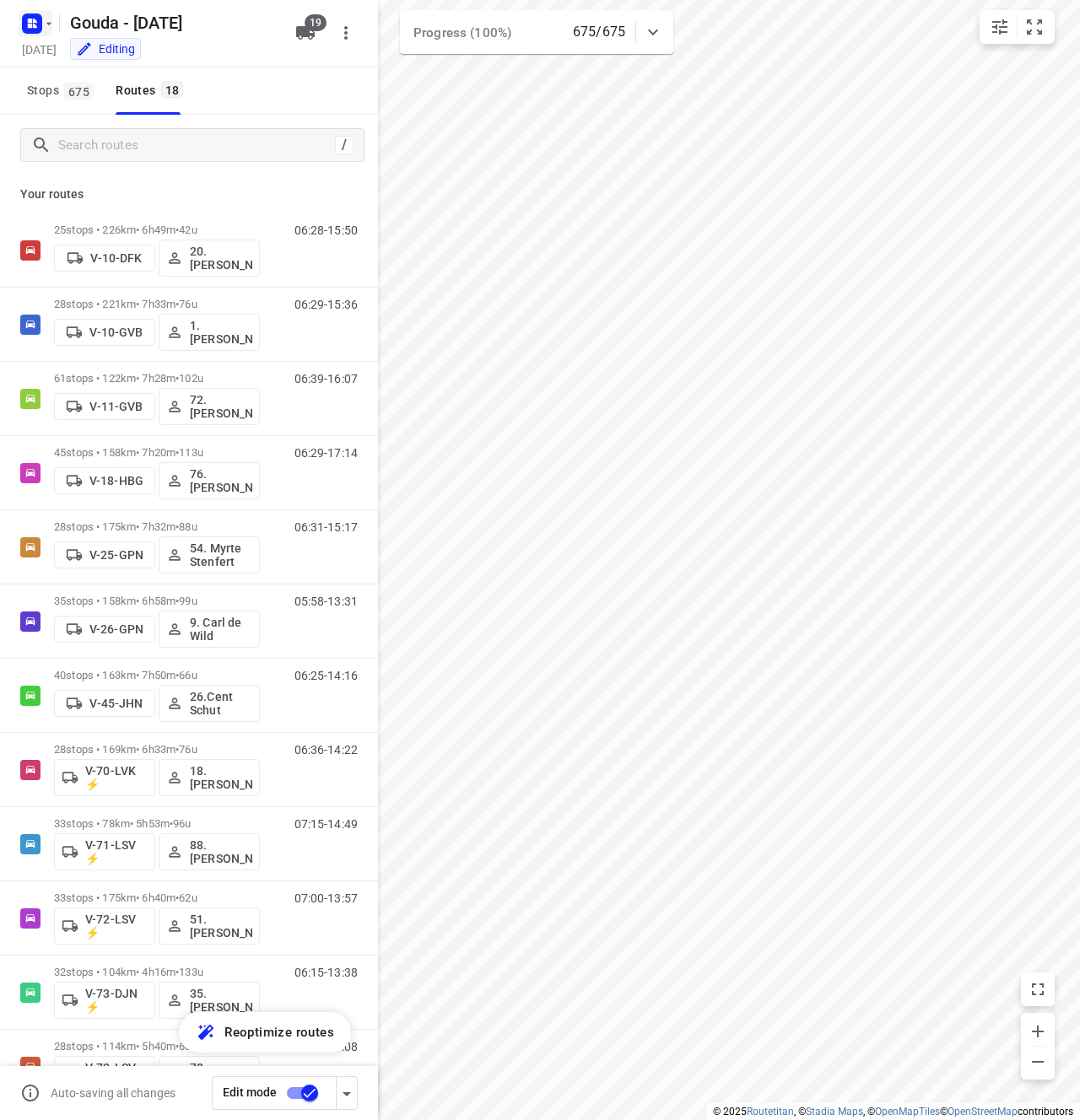
click at [35, 20] on icon "button" at bounding box center [35, 20] width 4 height 4
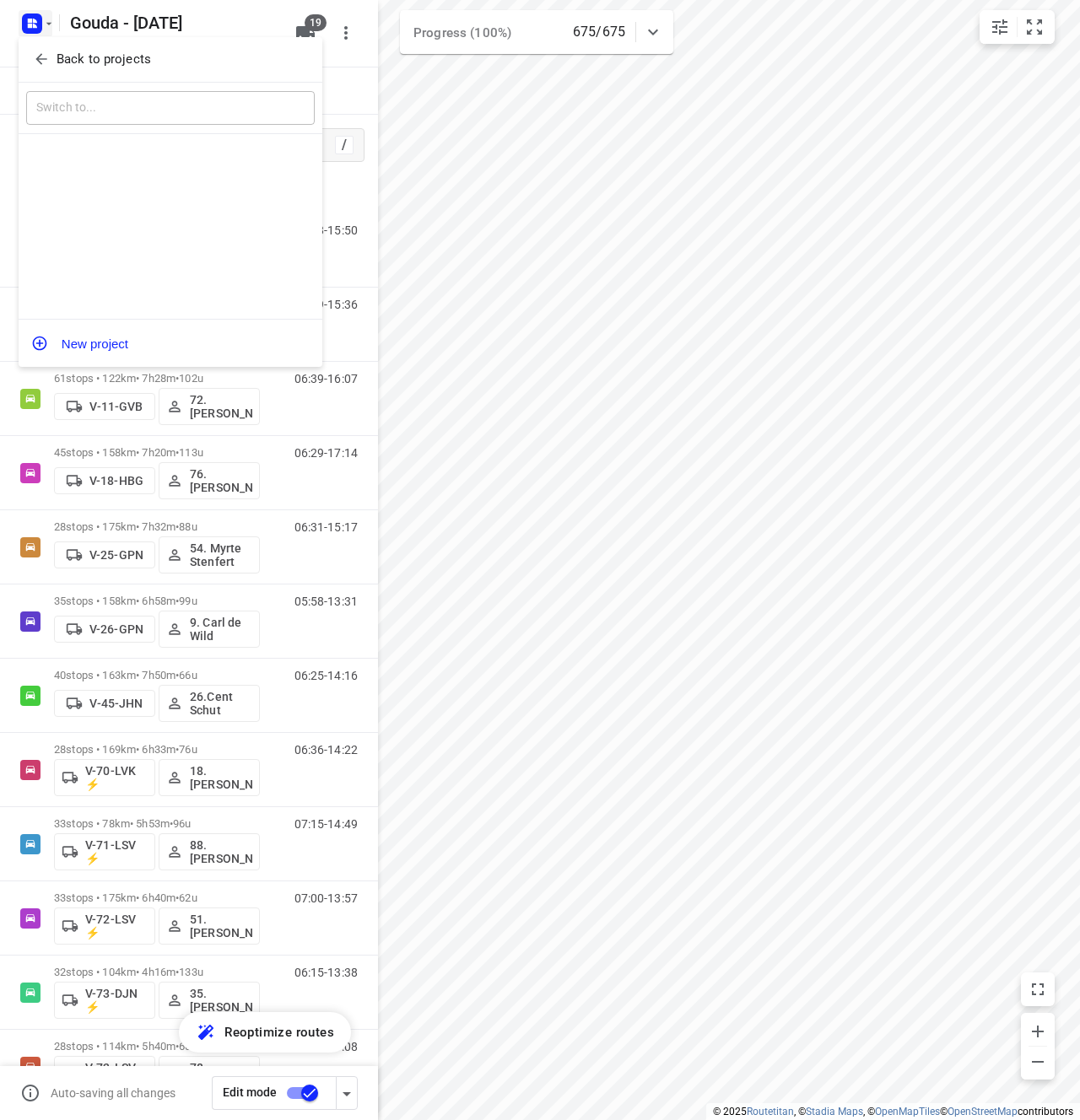
click at [67, 51] on p "Back to projects" at bounding box center [104, 59] width 95 height 19
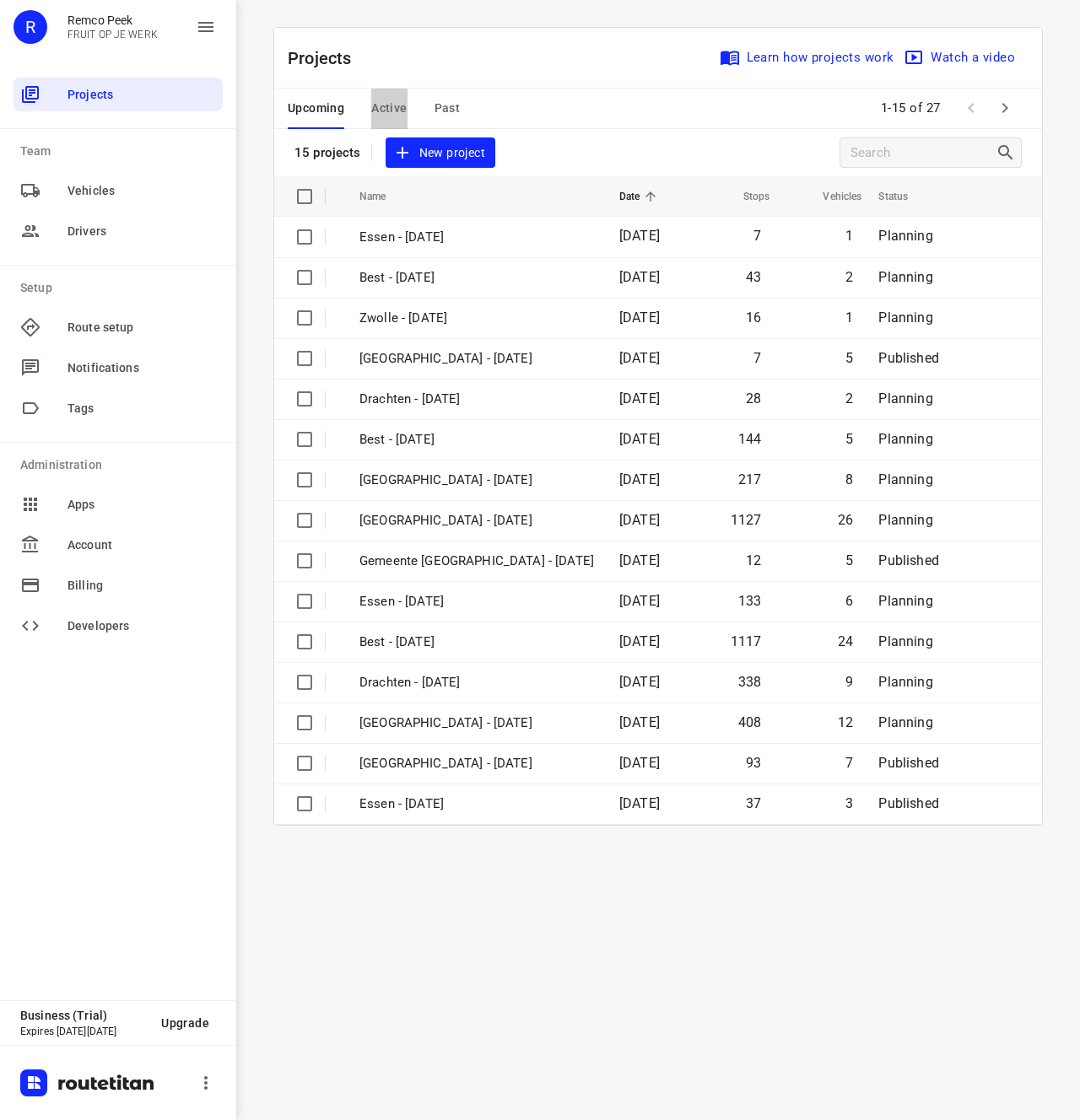
click at [379, 98] on span "Active" at bounding box center [388, 108] width 35 height 21
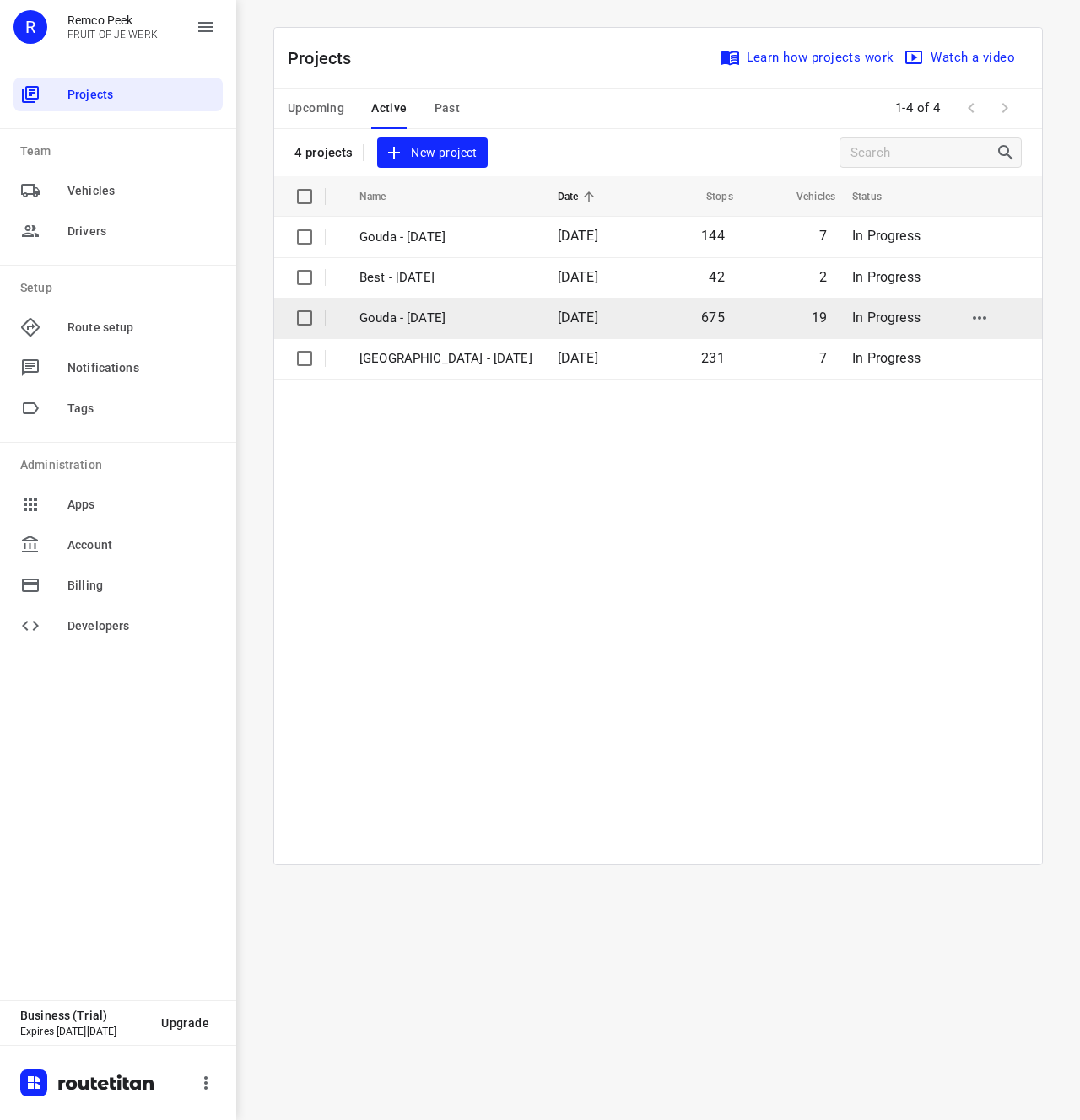
click at [610, 323] on td "[DATE]" at bounding box center [592, 318] width 96 height 40
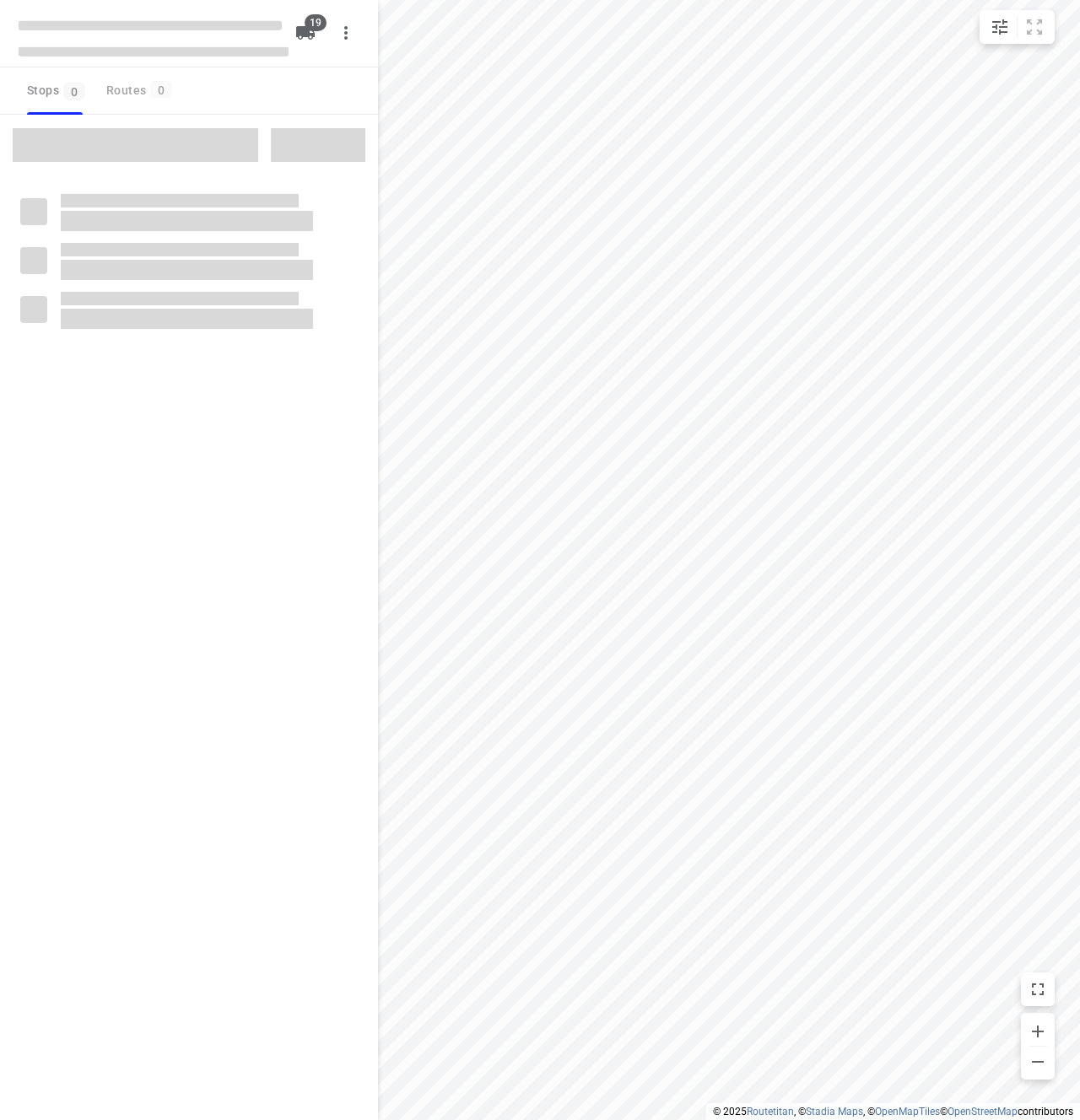
checkbox input "true"
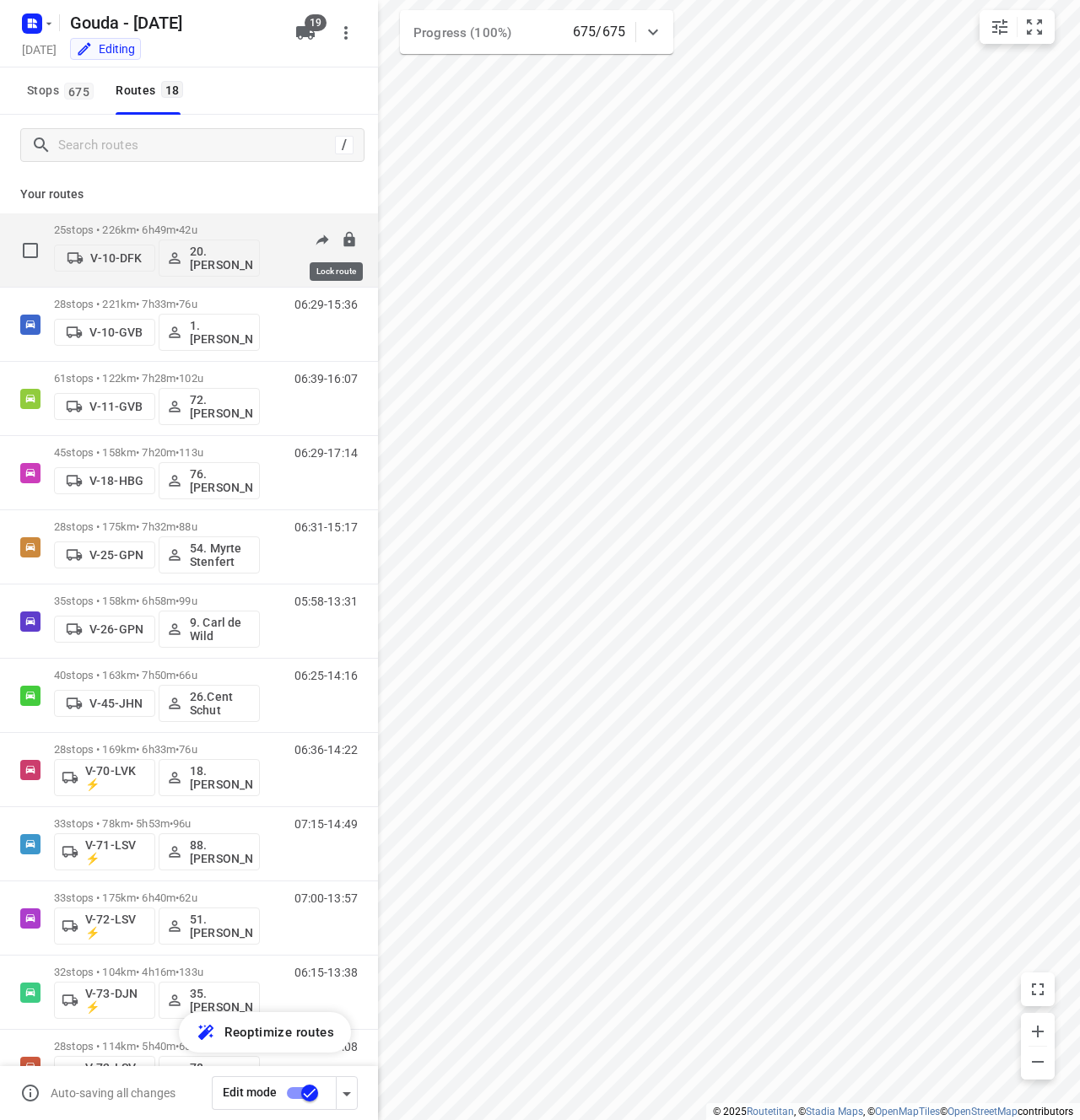
click at [343, 240] on icon at bounding box center [348, 239] width 11 height 15
click at [44, 27] on icon "button" at bounding box center [49, 24] width 13 height 13
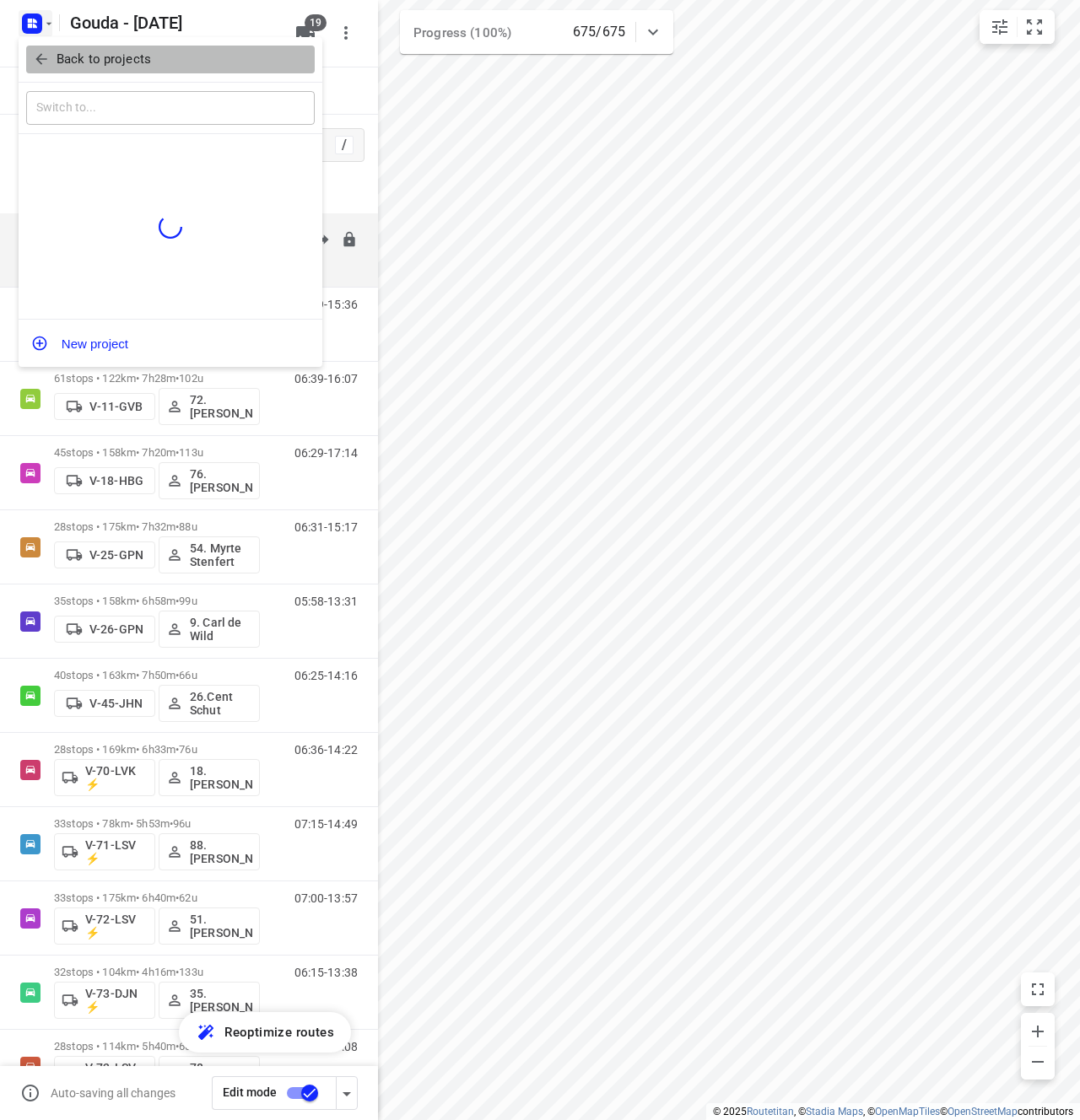
click at [69, 62] on p "Back to projects" at bounding box center [104, 59] width 95 height 19
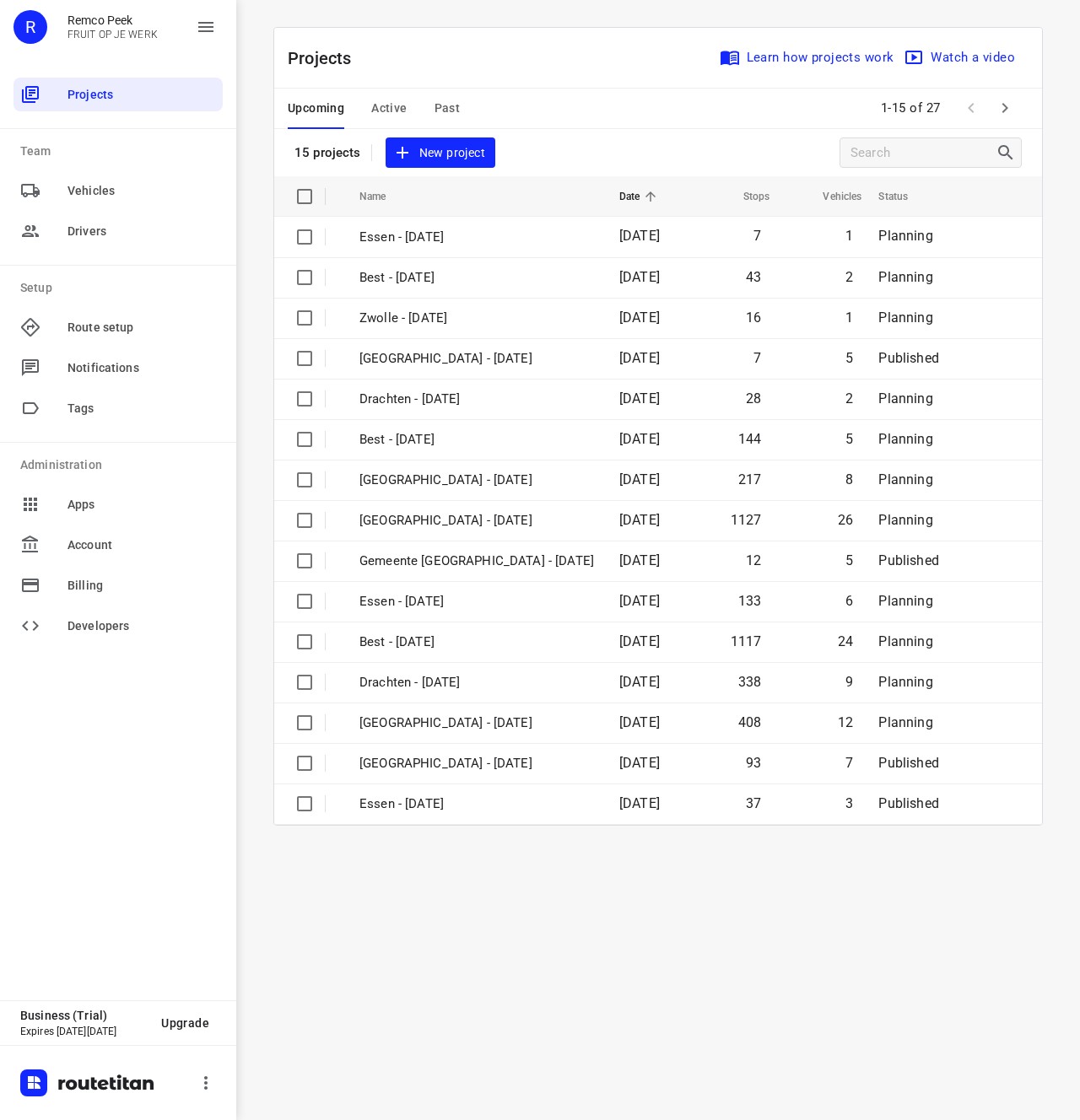
click at [655, 1019] on div "i © 2025 Routetitan , © Stadia Maps , © OpenMapTiles © OpenStreetMap contributo…" at bounding box center [658, 560] width 844 height 1120
click at [384, 107] on span "Active" at bounding box center [388, 108] width 35 height 21
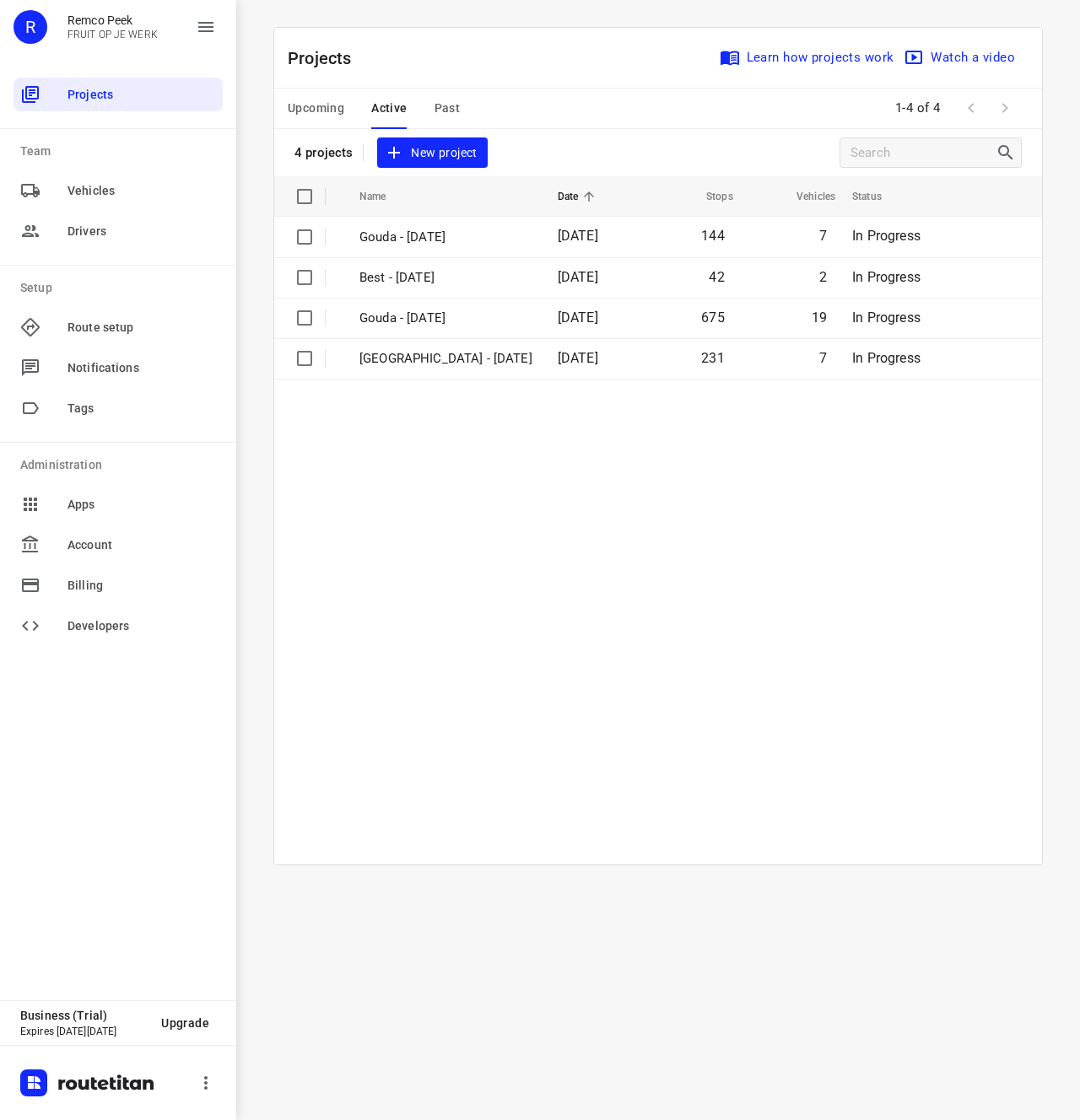
click at [441, 108] on span "Past" at bounding box center [447, 108] width 26 height 21
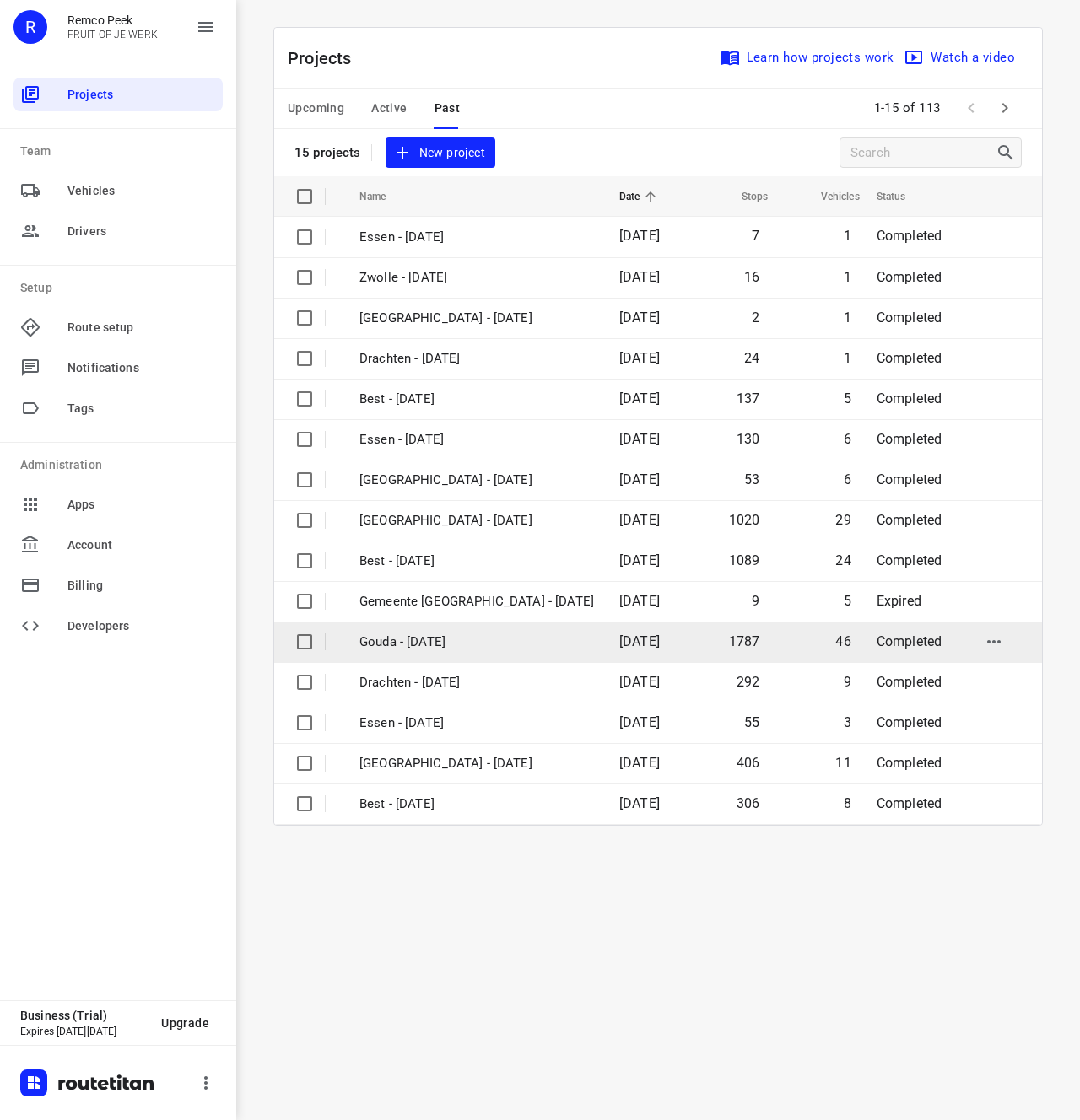
click at [488, 644] on p "Gouda - [DATE]" at bounding box center [477, 642] width 235 height 19
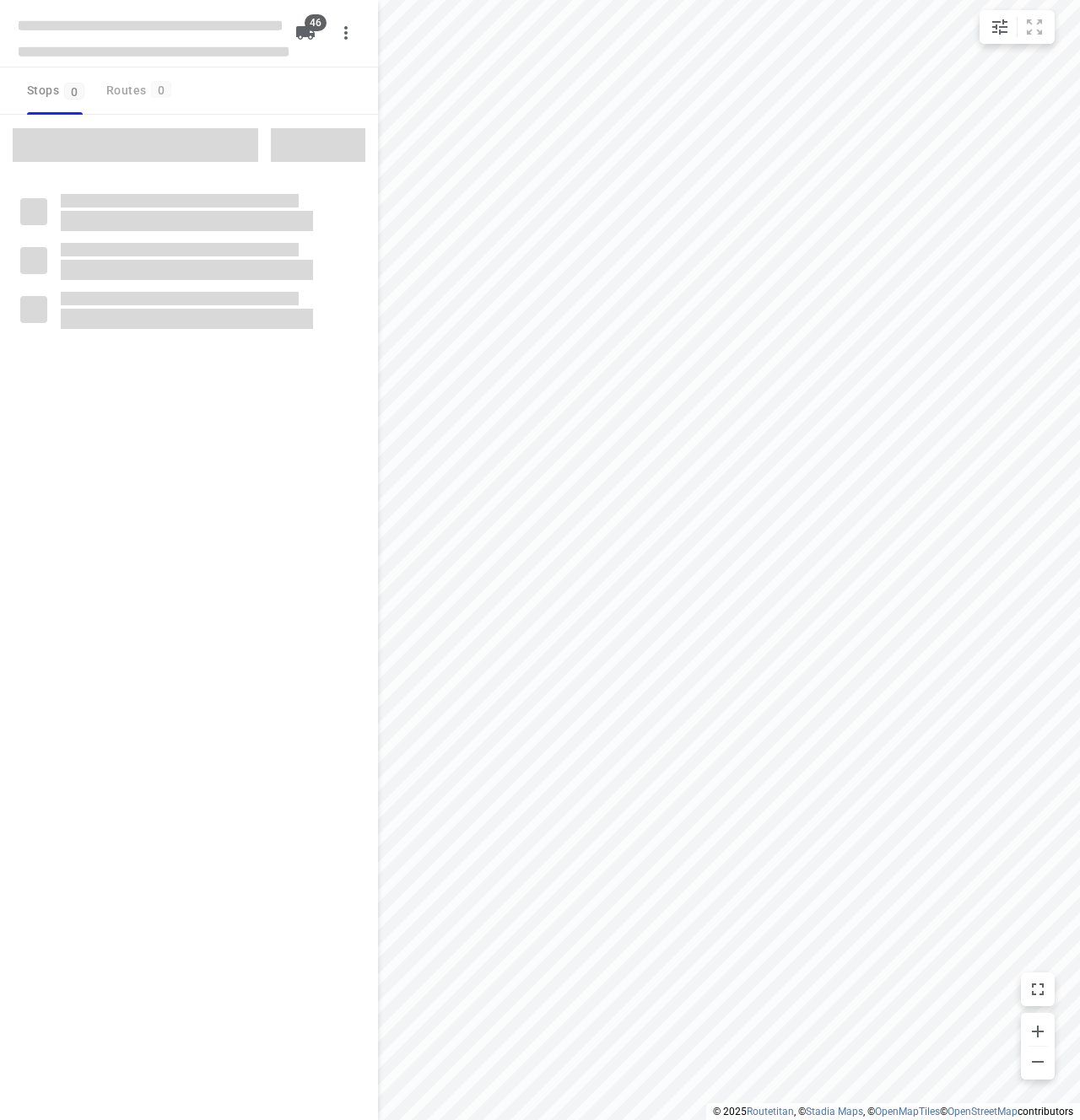
type input "distance"
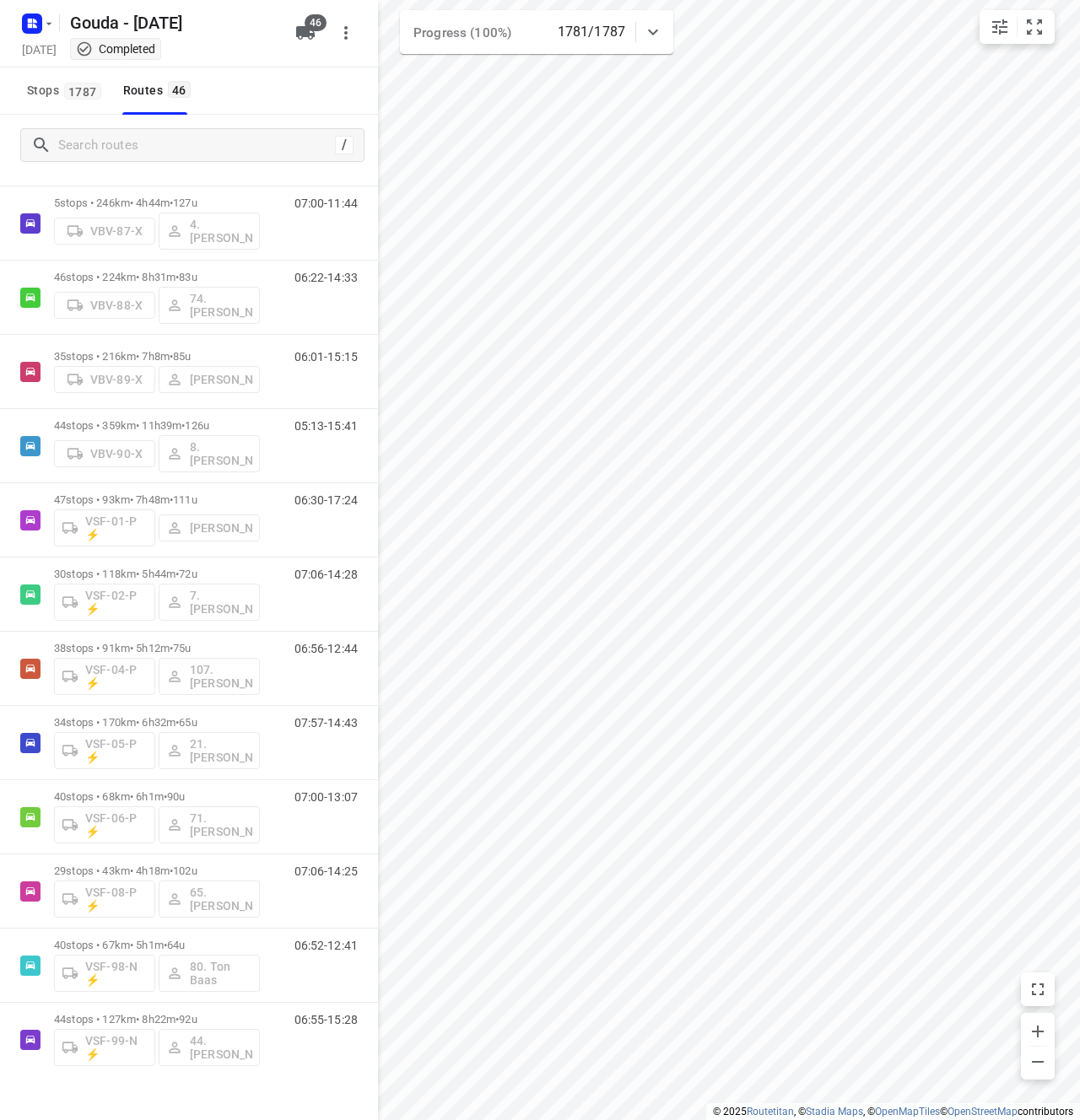
scroll to position [2578, 0]
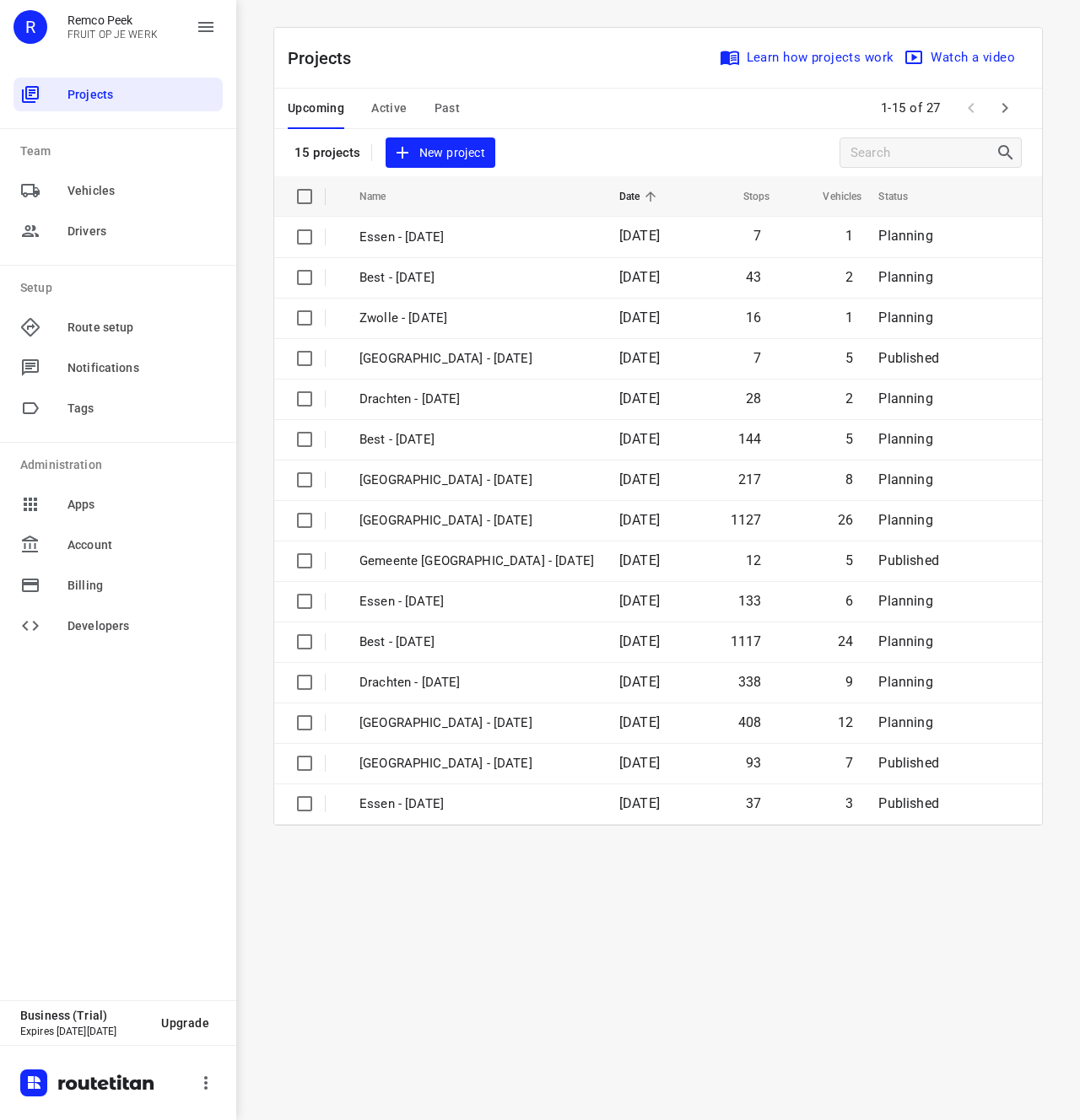
click at [479, 901] on div "i © 2025 Routetitan , © Stadia Maps , © OpenMapTiles © OpenStreetMap contributo…" at bounding box center [658, 560] width 844 height 1120
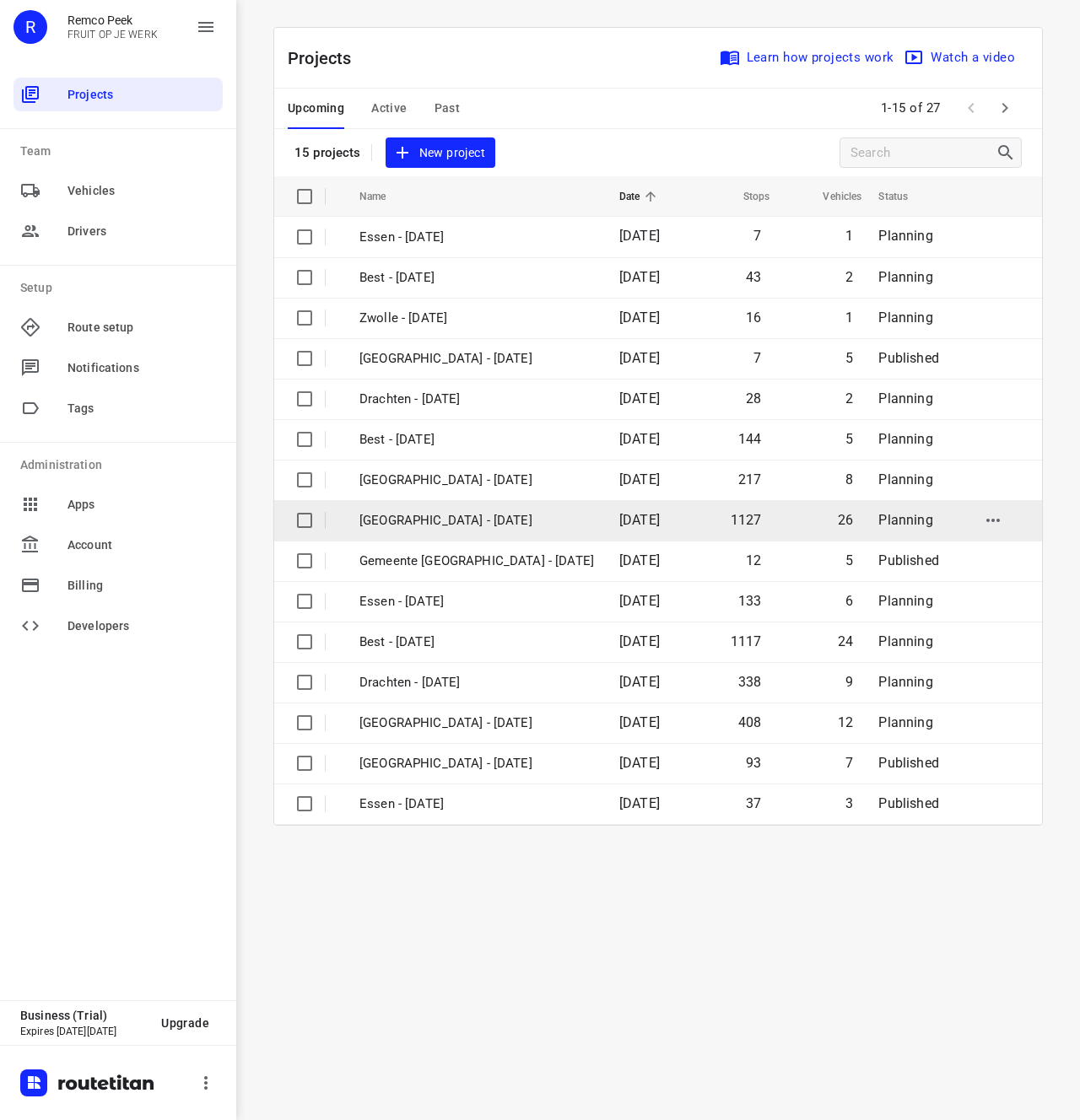
click at [512, 533] on td "[GEOGRAPHIC_DATA] - [DATE]" at bounding box center [474, 521] width 263 height 40
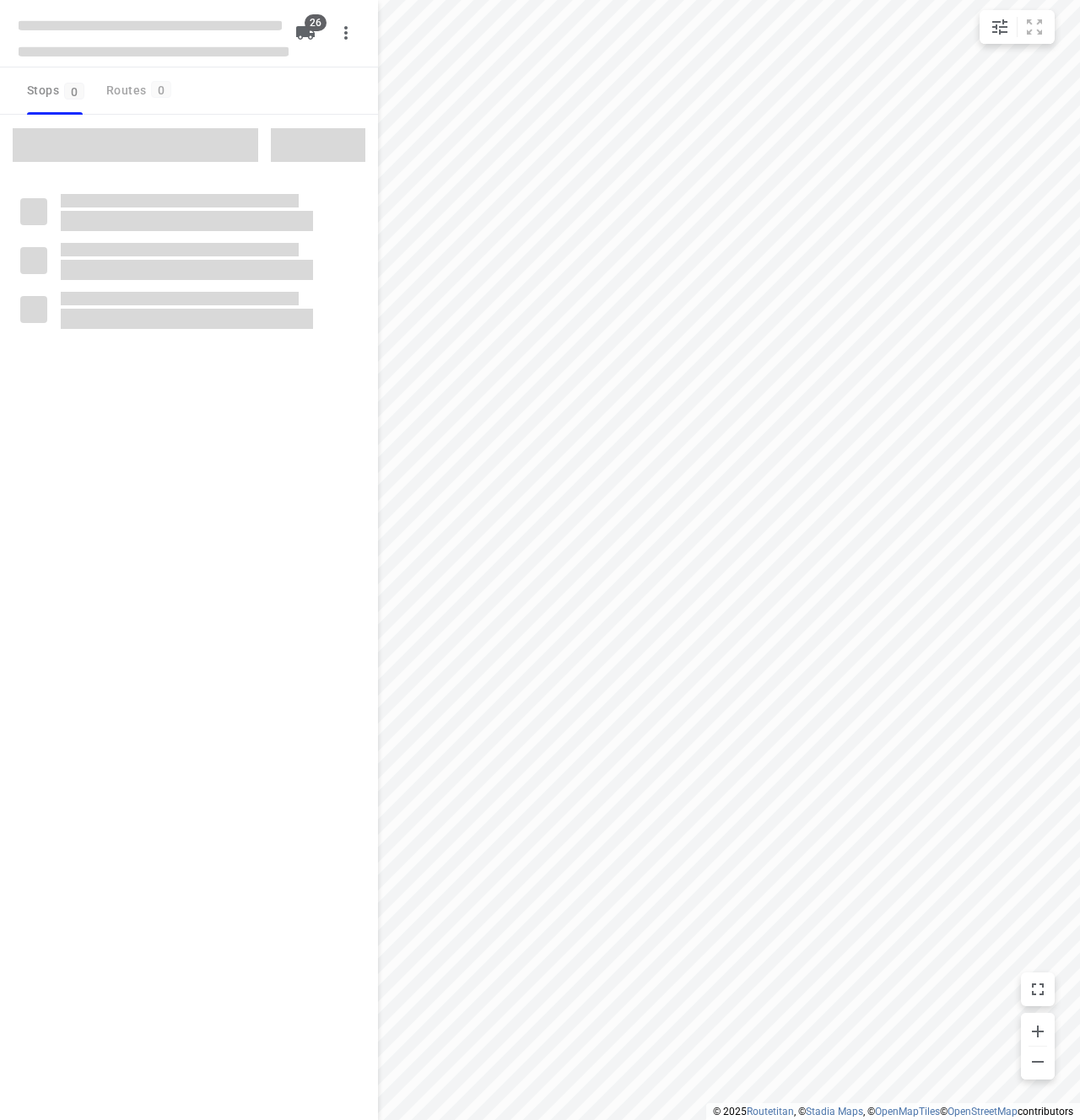
checkbox input "true"
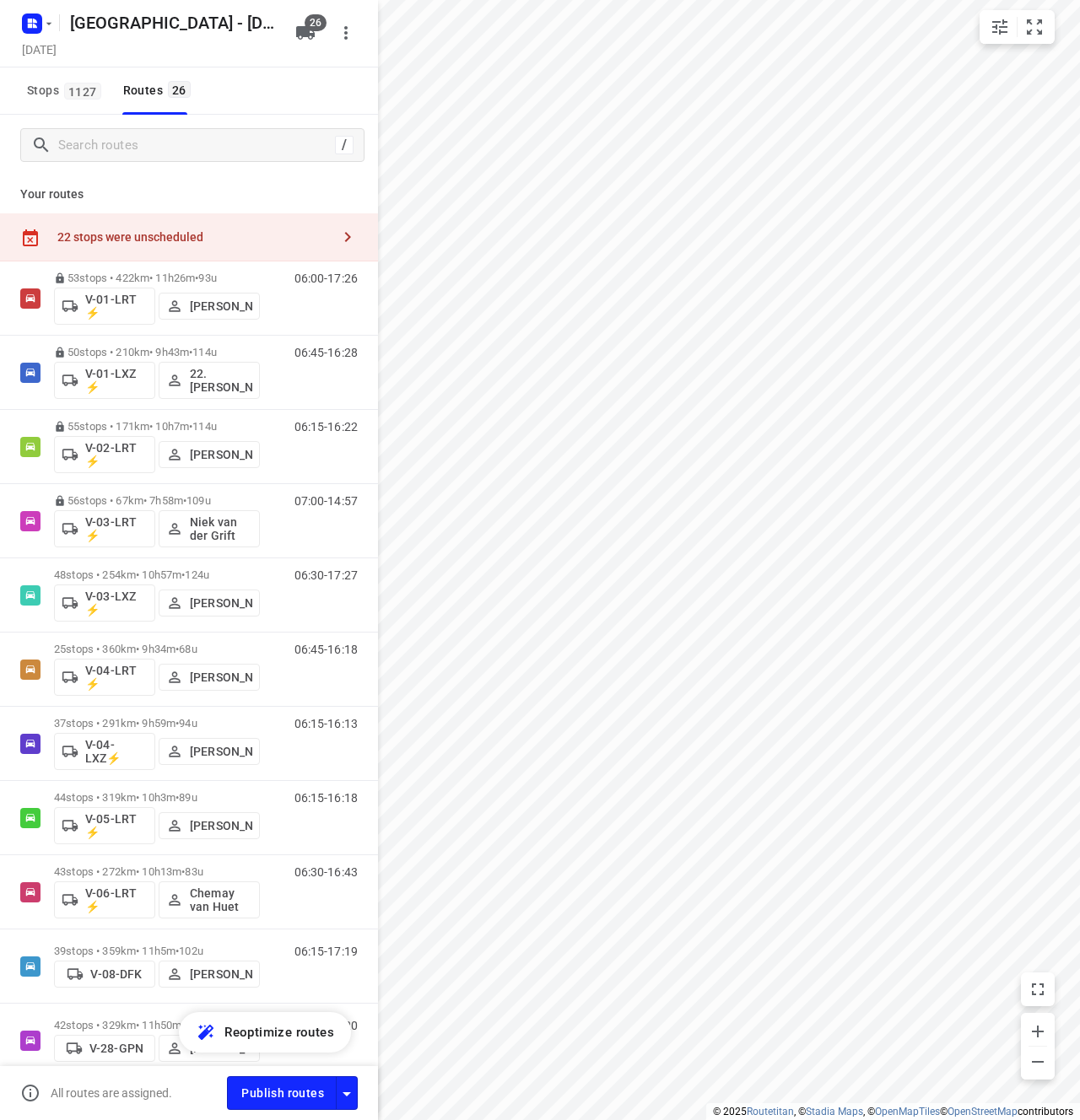
click at [279, 197] on p "Your routes" at bounding box center [189, 195] width 338 height 17
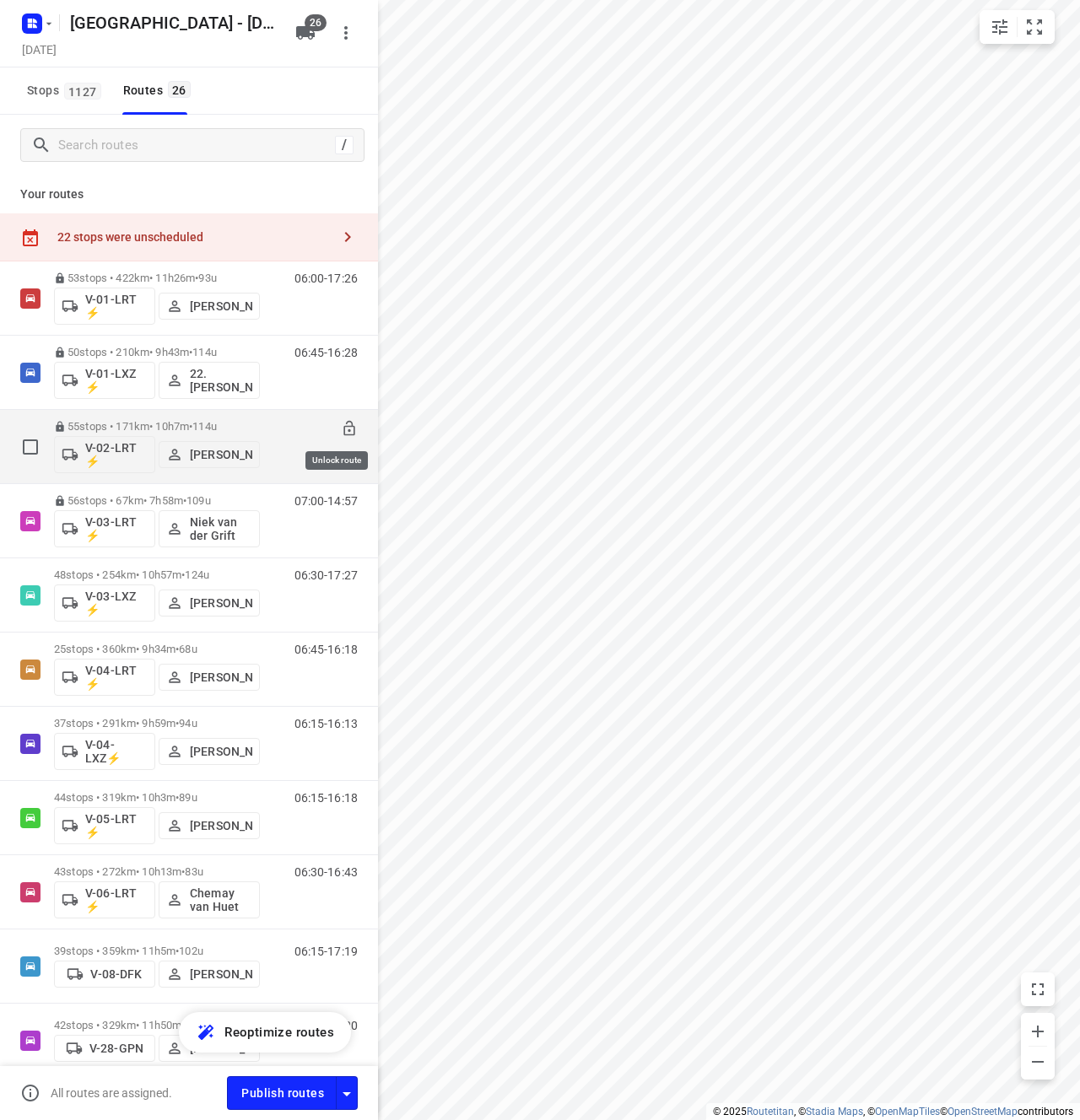
click at [343, 427] on icon at bounding box center [348, 428] width 11 height 14
click at [343, 433] on icon at bounding box center [348, 428] width 11 height 14
click at [291, 88] on div "Stops 1127 Routes 26" at bounding box center [189, 90] width 378 height 47
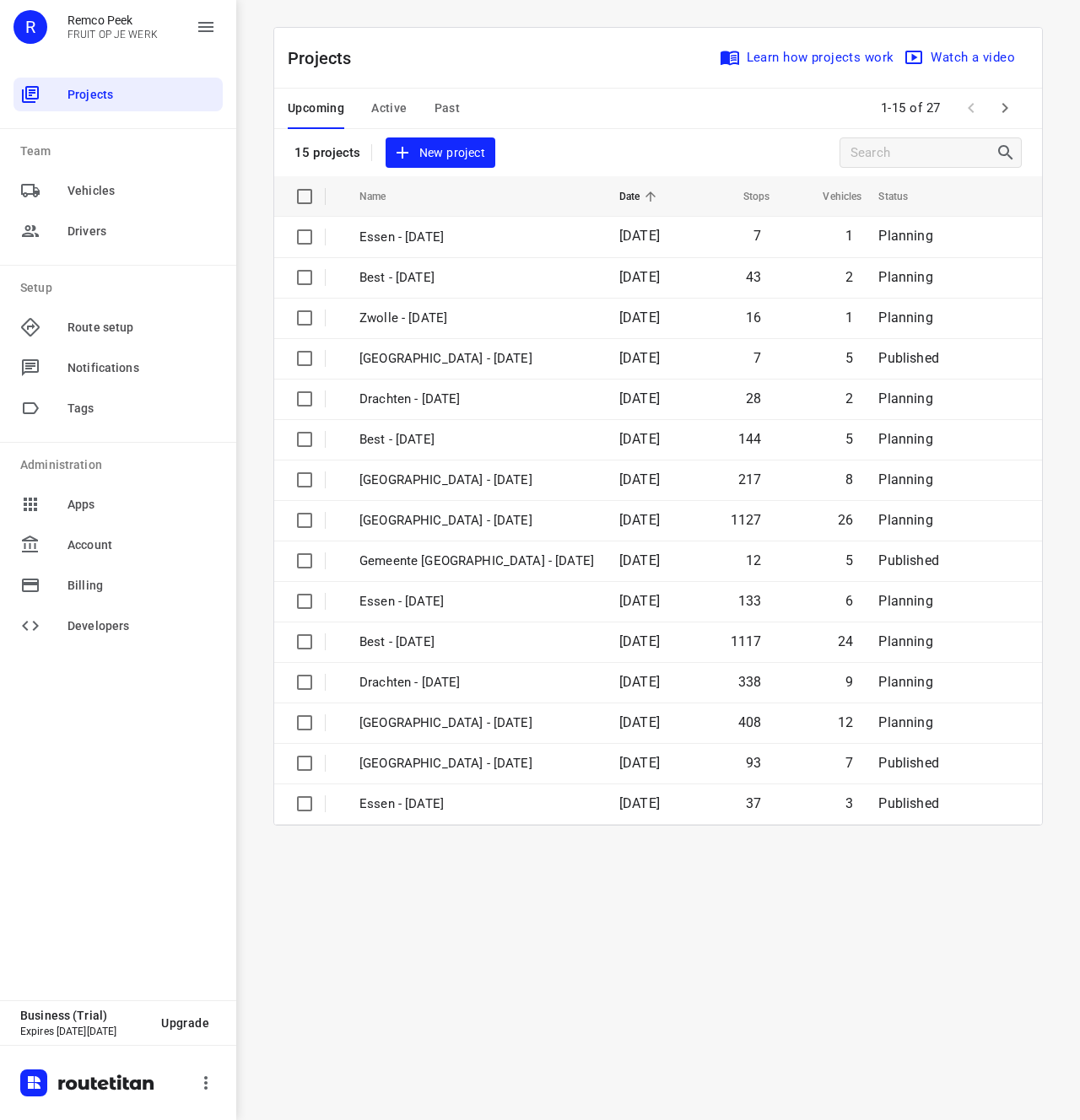
click at [267, 243] on div "Projects Learn how projects work Watch a video 15 projects New project Name Dat…" at bounding box center [658, 426] width 810 height 799
